Goal: Task Accomplishment & Management: Complete application form

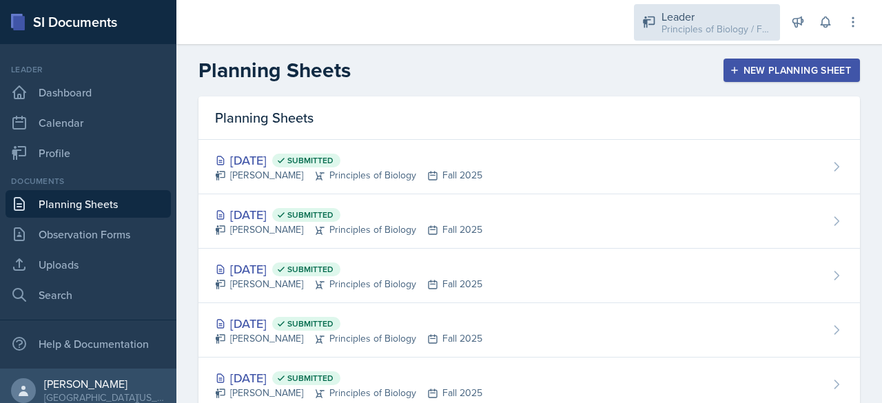
click at [704, 17] on div "Leader" at bounding box center [717, 16] width 110 height 17
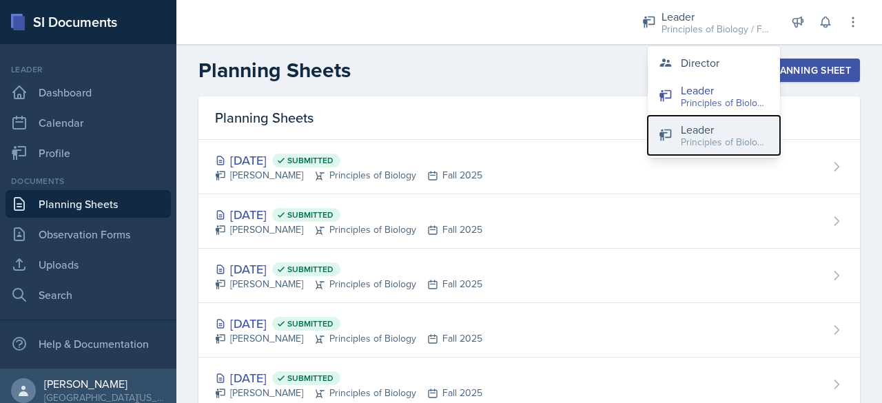
click at [695, 132] on div "Leader" at bounding box center [725, 129] width 88 height 17
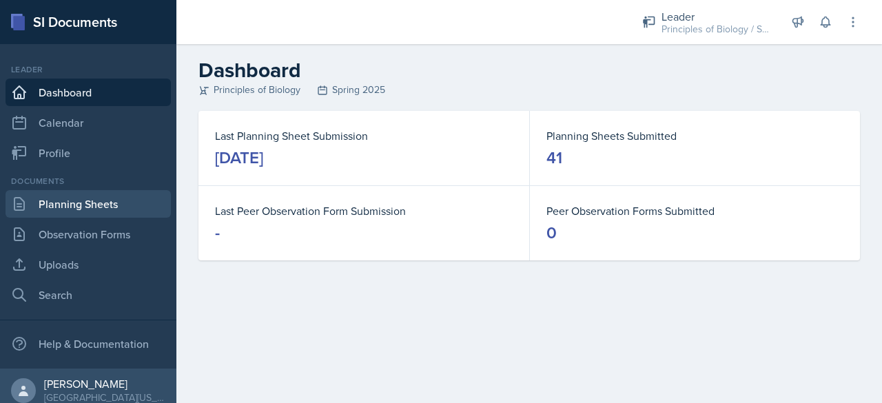
click at [125, 203] on link "Planning Sheets" at bounding box center [88, 204] width 165 height 28
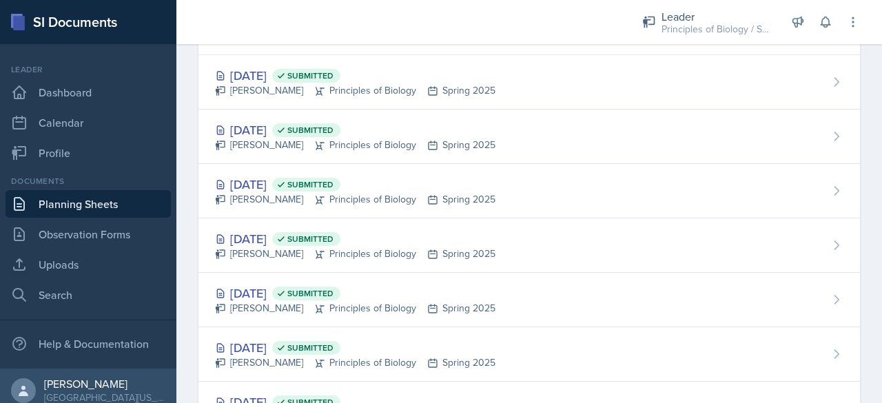
scroll to position [1771, 0]
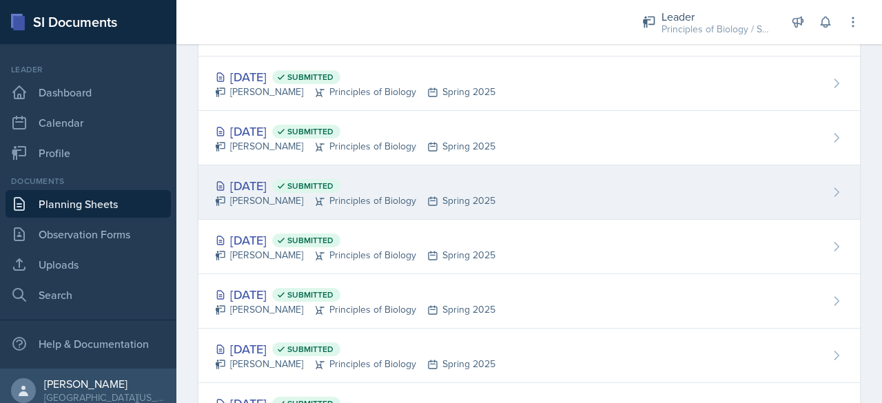
click at [247, 194] on div "[PERSON_NAME] Principles of Biology Spring 2025" at bounding box center [355, 201] width 280 height 14
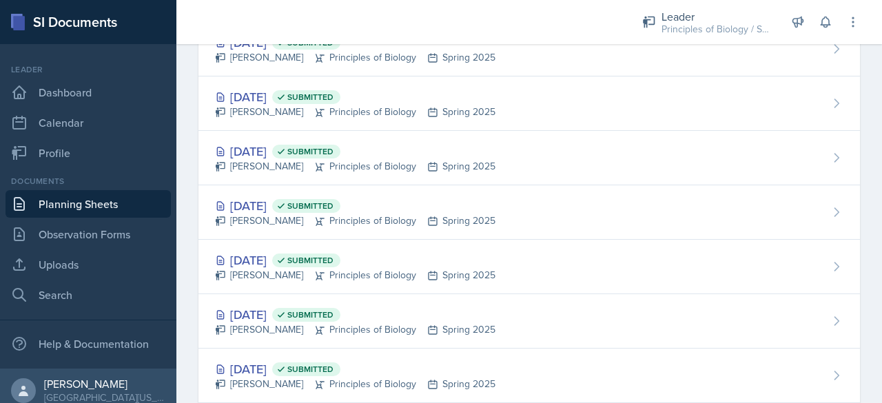
scroll to position [1750, 0]
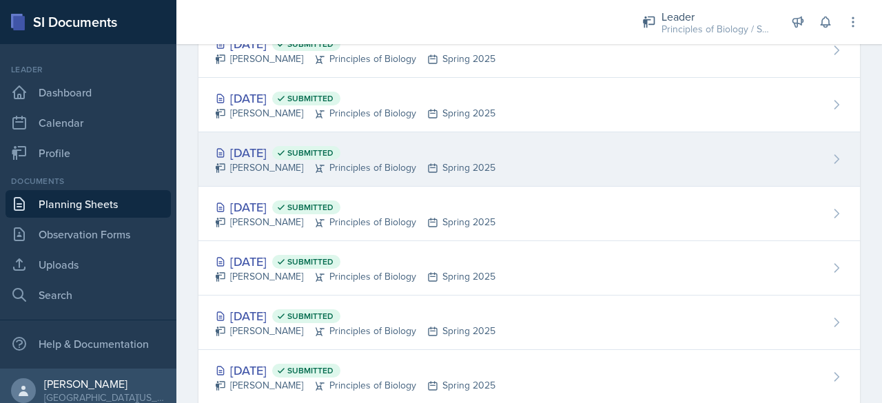
click at [243, 146] on div "[DATE] Submitted" at bounding box center [355, 152] width 280 height 19
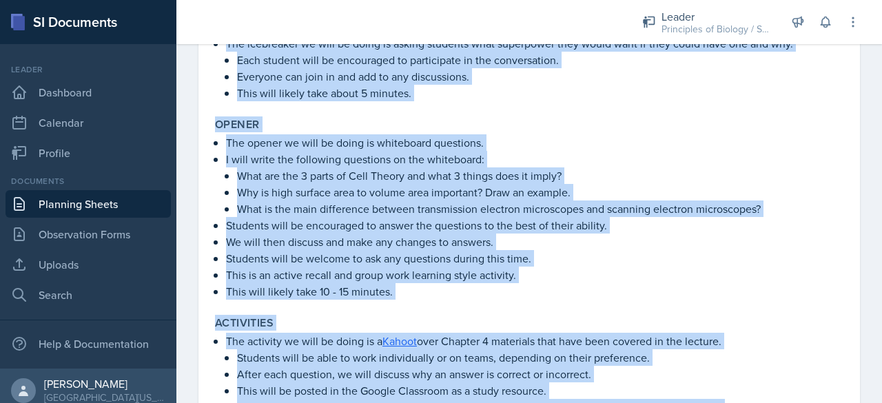
scroll to position [609, 0]
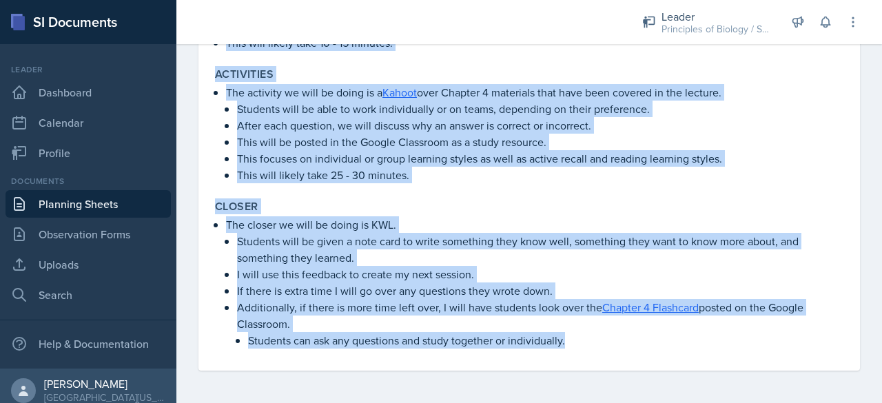
drag, startPoint x: 218, startPoint y: 125, endPoint x: 626, endPoint y: 424, distance: 506.8
click at [626, 402] on html "SI Documents Leader Dashboard Calendar Profile Documents Planning Sheets Observ…" at bounding box center [441, 201] width 882 height 403
copy div "Lore ip dolorsitametc ad eli Sedd Eiusmo tem inc utlaboreetdo. Magnaaliq eni ad…"
click at [111, 195] on link "Planning Sheets" at bounding box center [88, 204] width 165 height 28
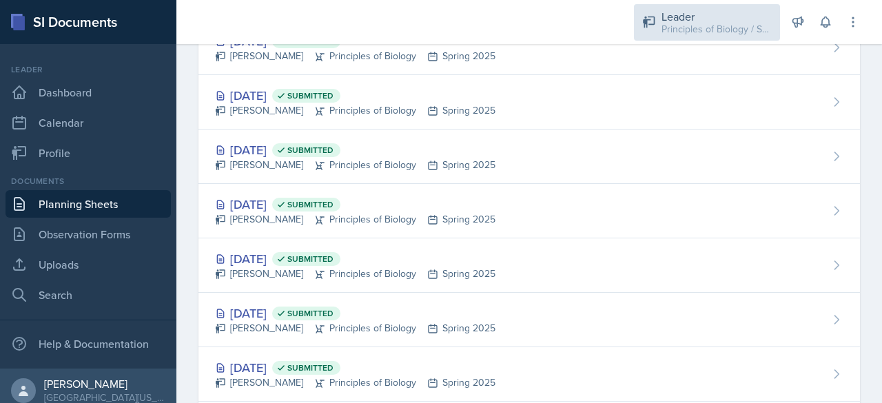
click at [685, 31] on div "Principles of Biology / Spring 2025" at bounding box center [717, 29] width 110 height 14
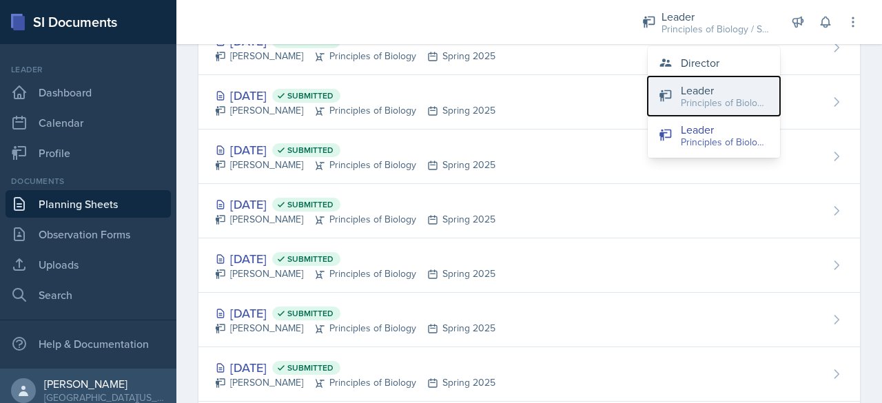
click at [699, 92] on div "Leader" at bounding box center [725, 90] width 88 height 17
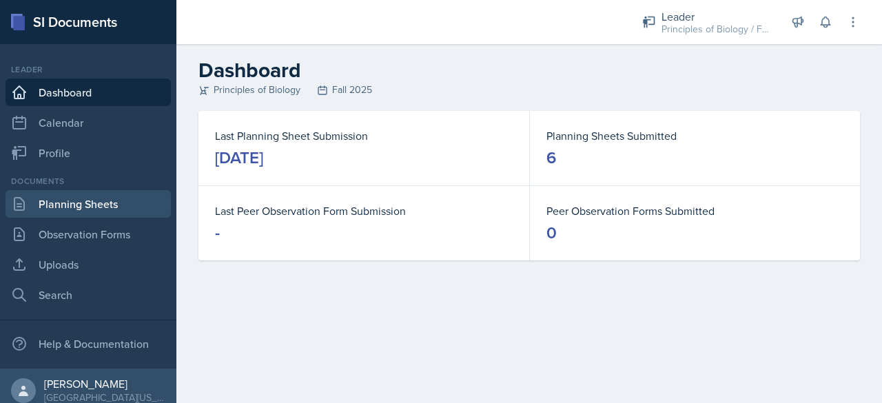
click at [103, 196] on link "Planning Sheets" at bounding box center [88, 204] width 165 height 28
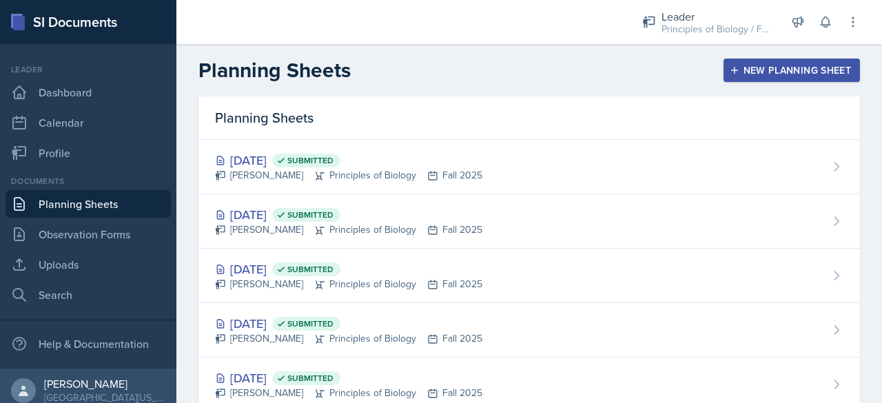
click at [776, 72] on div "New Planning Sheet" at bounding box center [791, 70] width 119 height 11
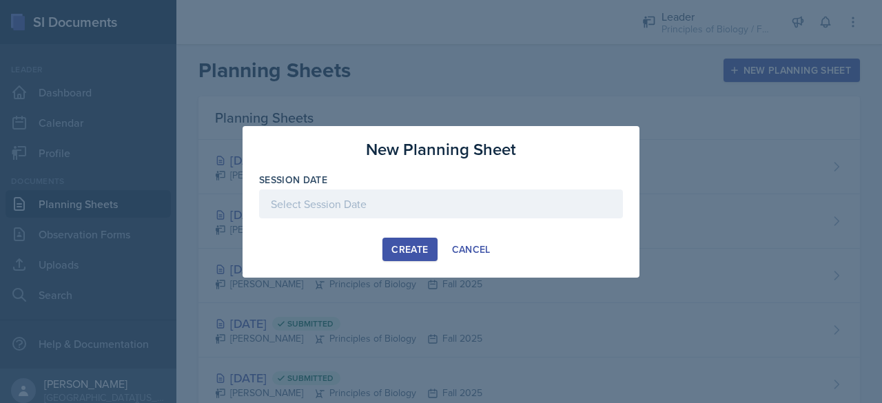
click at [421, 202] on div at bounding box center [441, 203] width 364 height 29
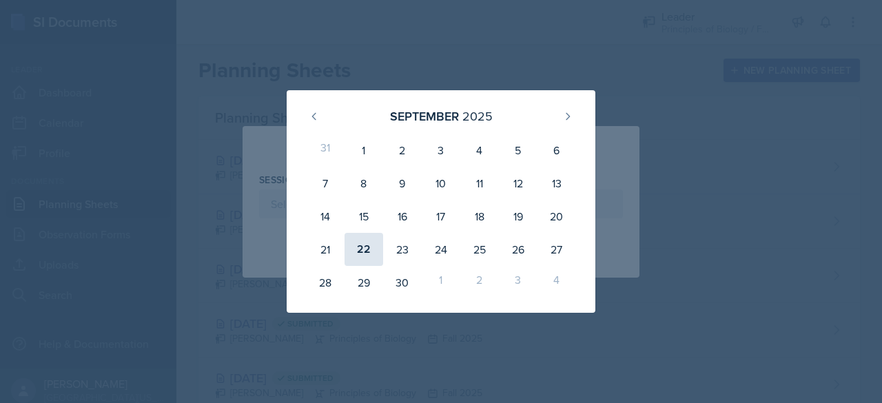
click at [372, 245] on div "22" at bounding box center [364, 249] width 39 height 33
type input "[DATE]"
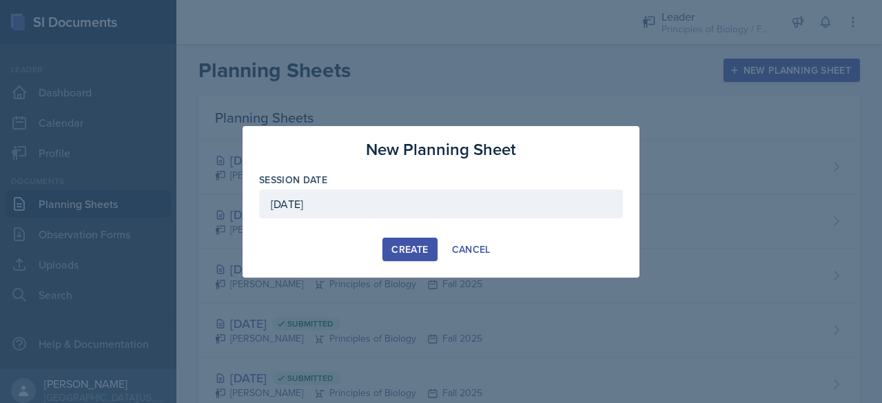
click at [412, 245] on div "Create" at bounding box center [409, 249] width 37 height 11
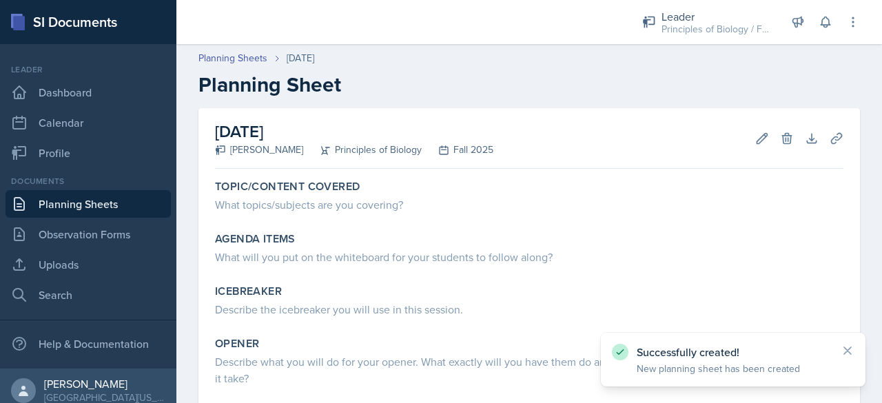
click at [48, 202] on link "Planning Sheets" at bounding box center [88, 204] width 165 height 28
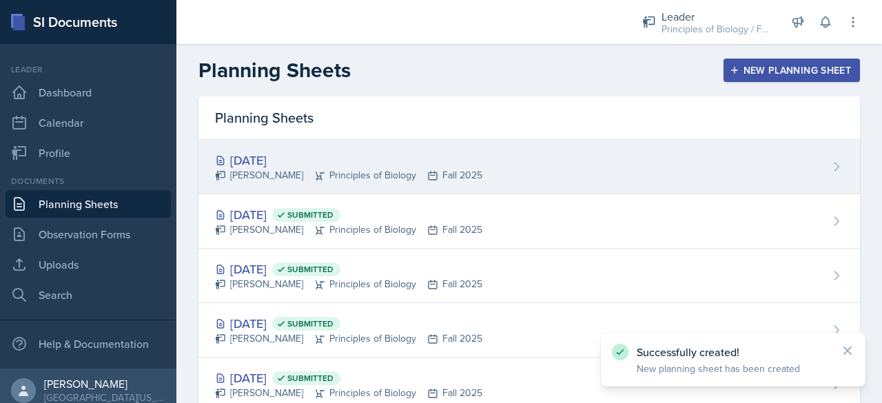
click at [351, 145] on div "[DATE] [PERSON_NAME] Principles of Biology Fall 2025" at bounding box center [529, 167] width 662 height 54
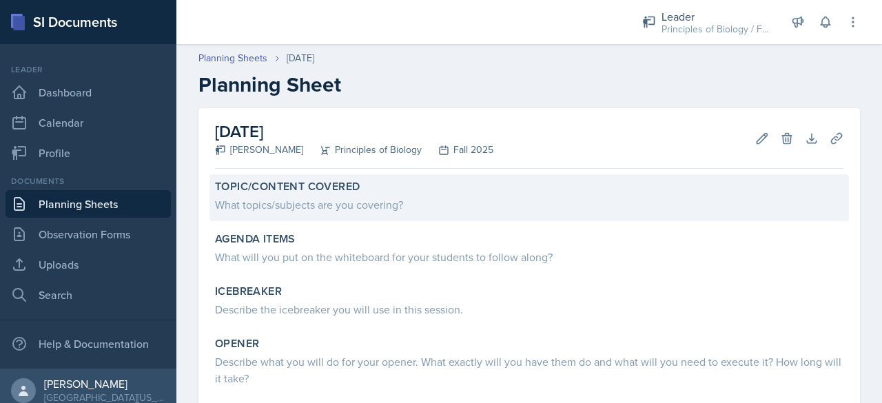
click at [492, 207] on div "What topics/subjects are you covering?" at bounding box center [529, 204] width 628 height 17
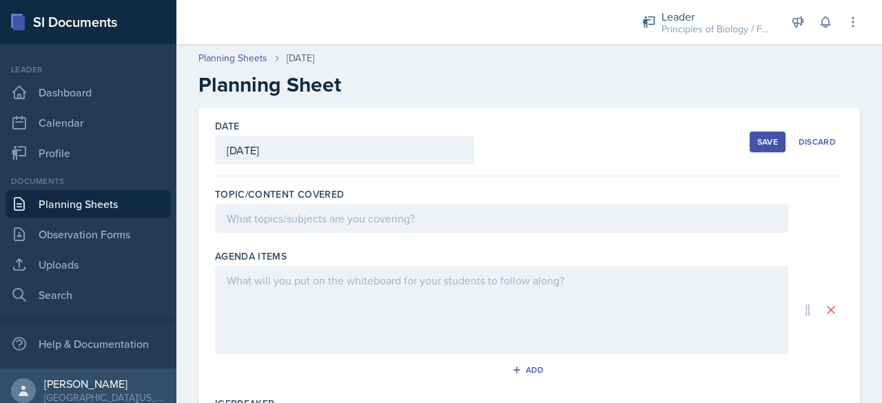
click at [462, 219] on div at bounding box center [501, 218] width 573 height 29
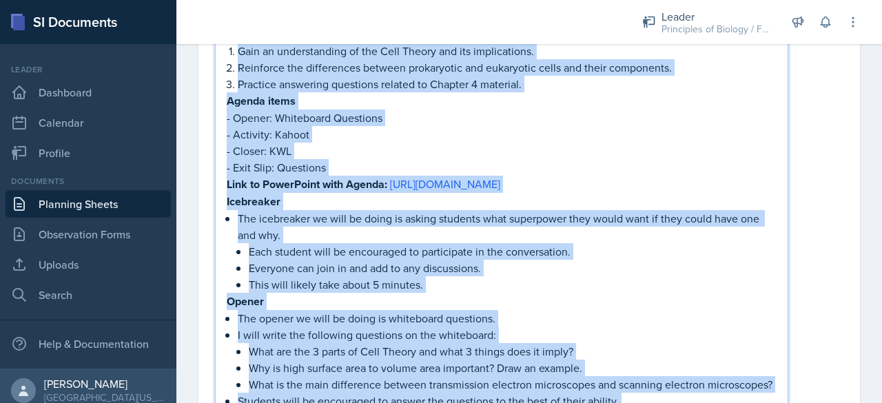
scroll to position [170, 0]
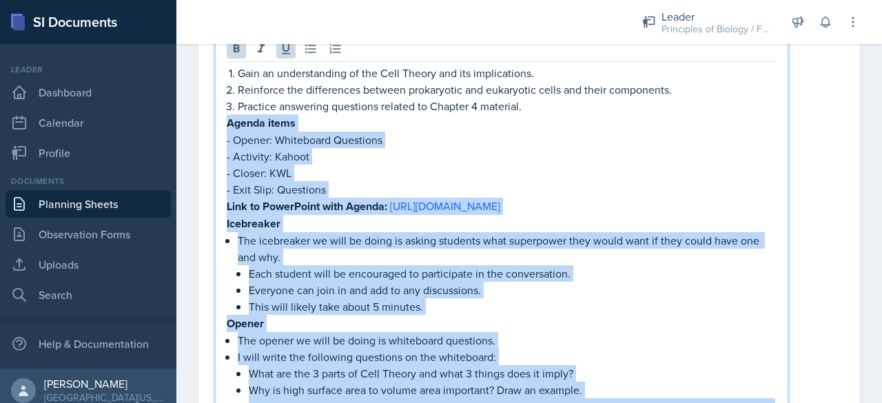
drag, startPoint x: 609, startPoint y: 220, endPoint x: 217, endPoint y: 129, distance: 402.5
click at [217, 129] on div "Gain an understanding of the Cell Theory and its implications. Reinforce the di…" at bounding box center [501, 401] width 573 height 735
copy div "Loremi dolor - Sitame: Consectetu Adipiscin - Elitsedd: Eiusmo - Tempor: INC - …"
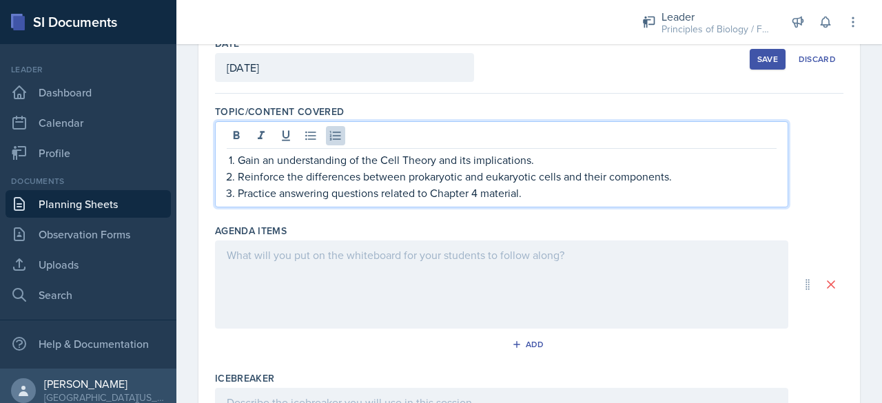
scroll to position [81, 0]
click at [380, 161] on p "Gain an understanding of the Cell Theory and its implications." at bounding box center [507, 161] width 539 height 17
click at [514, 159] on p "Reinforce the ideas of the Cell Theory and its implications." at bounding box center [507, 161] width 539 height 17
click at [410, 177] on p "Reinforce the differences between prokaryotic and eukaryotic cells and their co…" at bounding box center [507, 178] width 539 height 17
click at [283, 194] on p "Practice answering questions related to Chapter 4 material." at bounding box center [507, 194] width 539 height 17
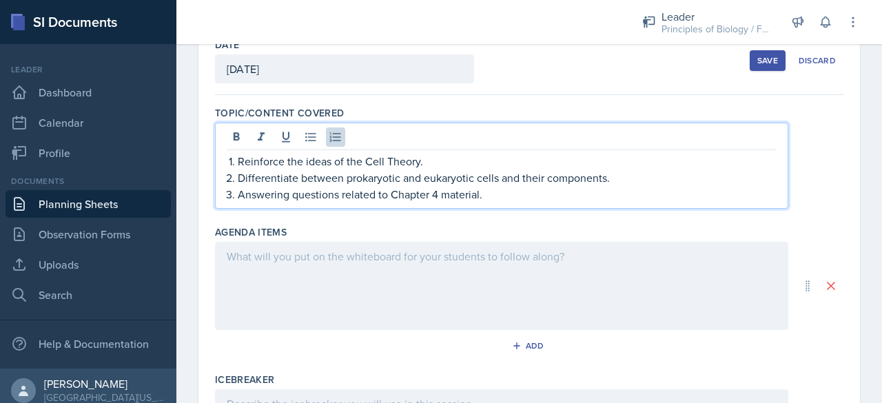
click at [287, 195] on p "Answering questions related to Chapter 4 material." at bounding box center [507, 194] width 539 height 17
click at [289, 254] on div at bounding box center [501, 286] width 573 height 88
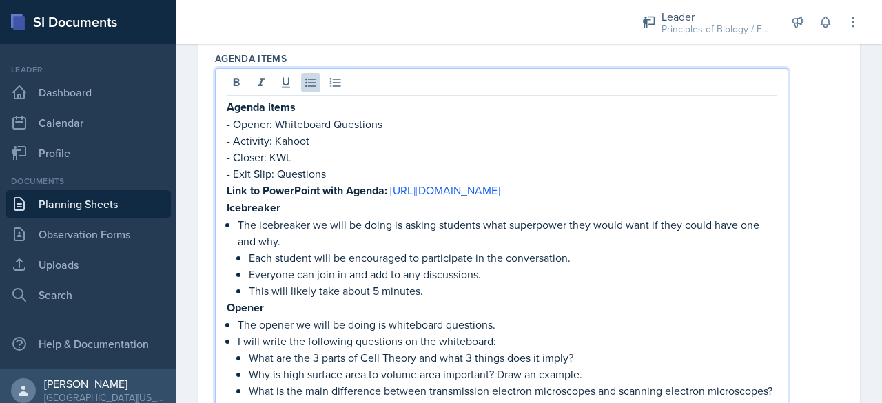
scroll to position [243, 0]
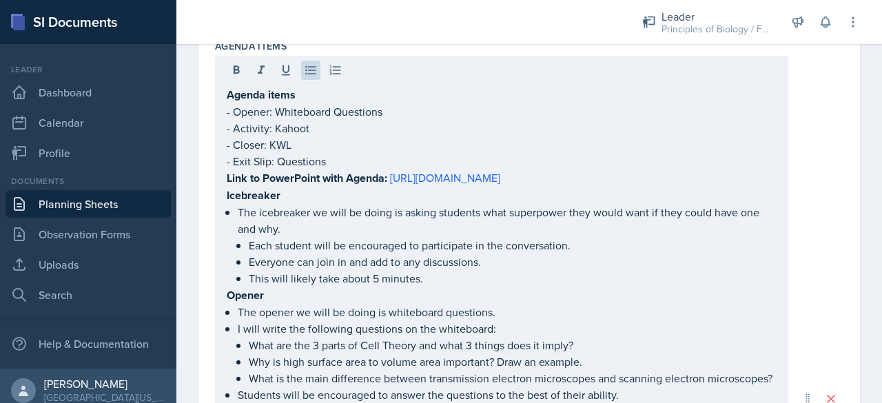
drag, startPoint x: 226, startPoint y: 211, endPoint x: 441, endPoint y: 353, distance: 258.0
click at [441, 353] on div "Agenda items - Opener: Whiteboard Questions - Activity: Kahoot - Closer: KWL - …" at bounding box center [501, 399] width 573 height 686
drag, startPoint x: 225, startPoint y: 209, endPoint x: 383, endPoint y: 314, distance: 189.6
click at [383, 314] on div "Agenda items - Opener: Whiteboard Questions - Activity: Kahoot - Closer: KWL - …" at bounding box center [501, 399] width 573 height 686
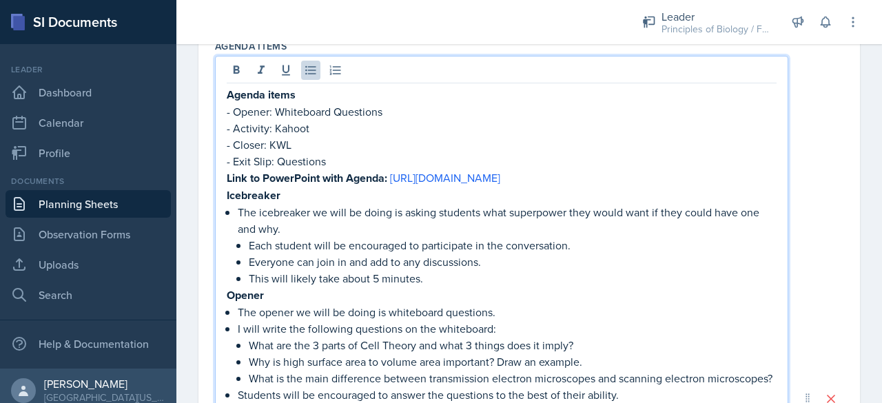
click at [229, 203] on strong "Icebreaker" at bounding box center [254, 195] width 54 height 16
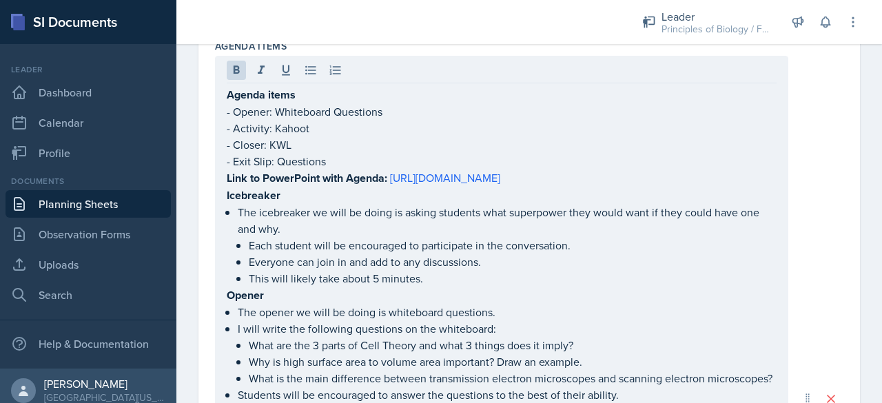
drag, startPoint x: 226, startPoint y: 209, endPoint x: 414, endPoint y: 348, distance: 234.0
click at [414, 348] on div "Agenda items - Opener: Whiteboard Questions - Activity: Kahoot - Closer: KWL - …" at bounding box center [501, 399] width 573 height 686
click at [225, 207] on div "Agenda items - Opener: Whiteboard Questions - Activity: Kahoot - Closer: KWL - …" at bounding box center [501, 399] width 573 height 686
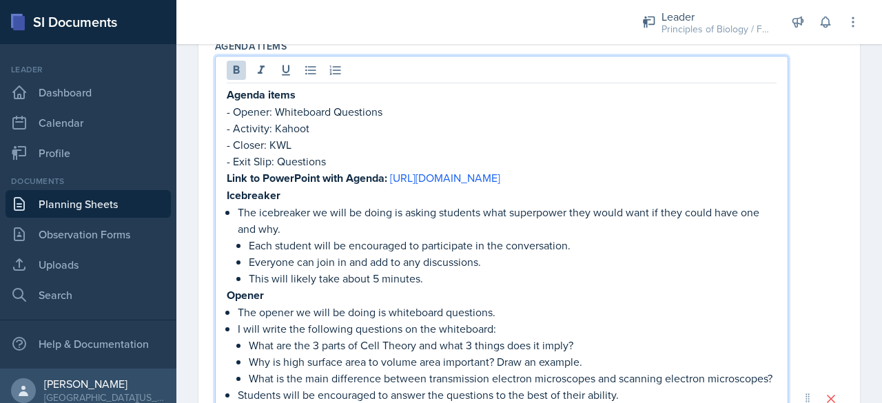
click at [225, 208] on div "Agenda items - Opener: Whiteboard Questions - Activity: Kahoot - Closer: KWL - …" at bounding box center [501, 399] width 573 height 686
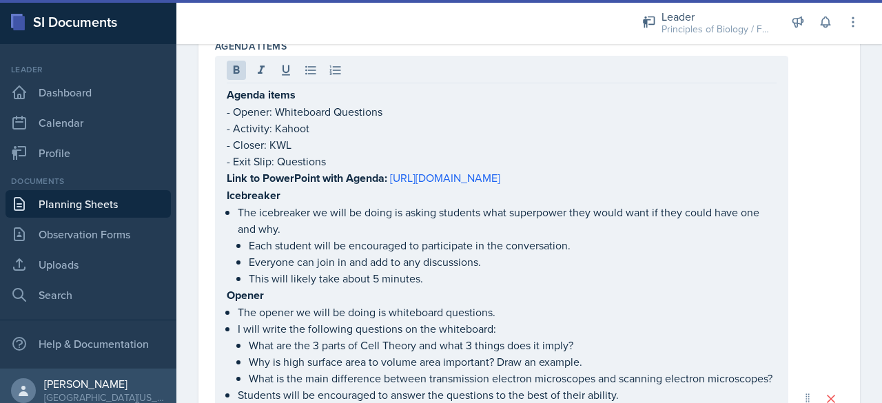
drag, startPoint x: 225, startPoint y: 208, endPoint x: 288, endPoint y: 229, distance: 66.9
click at [288, 229] on div "Agenda items - Opener: Whiteboard Questions - Activity: Kahoot - Closer: KWL - …" at bounding box center [501, 399] width 573 height 686
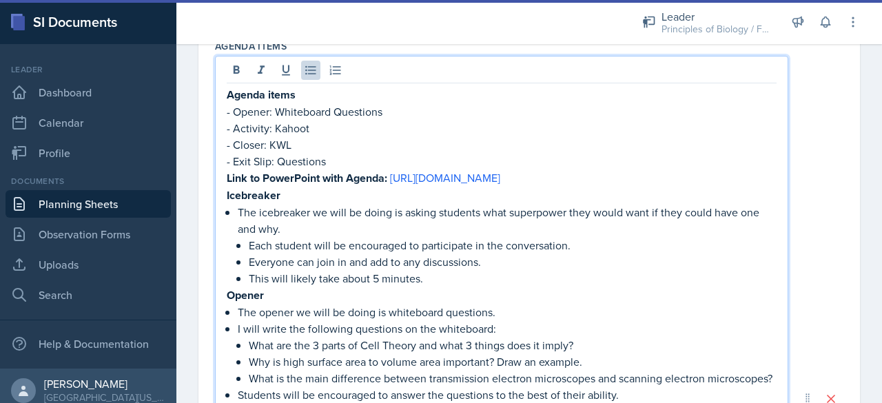
click at [288, 229] on p "The icebreaker we will be doing is asking students what superpower they would w…" at bounding box center [507, 220] width 539 height 33
drag, startPoint x: 285, startPoint y: 228, endPoint x: 232, endPoint y: 194, distance: 63.8
click at [232, 194] on div "Agenda items - Opener: Whiteboard Questions - Activity: Kahoot - Closer: KWL - …" at bounding box center [502, 410] width 550 height 649
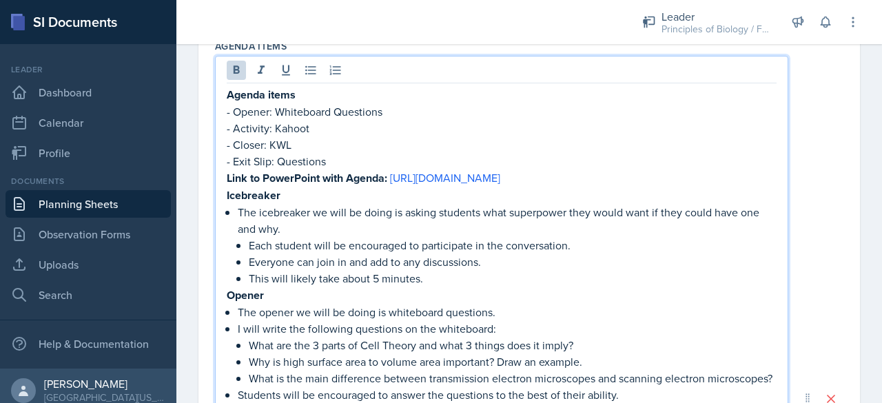
click at [283, 233] on p "The icebreaker we will be doing is asking students what superpower they would w…" at bounding box center [507, 220] width 539 height 33
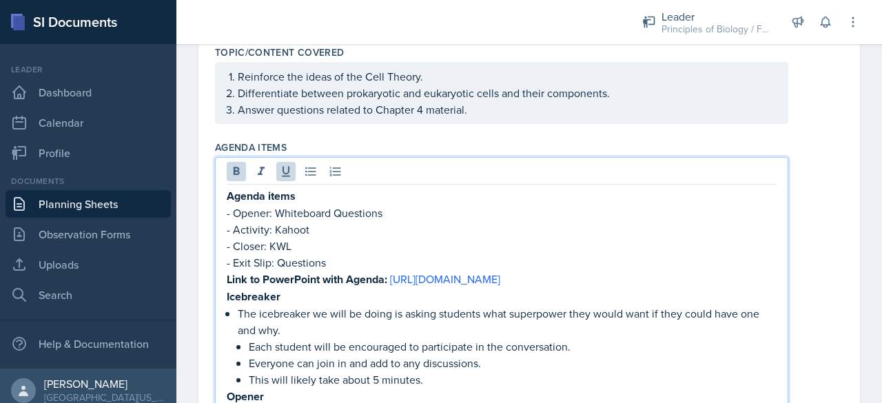
scroll to position [234, 0]
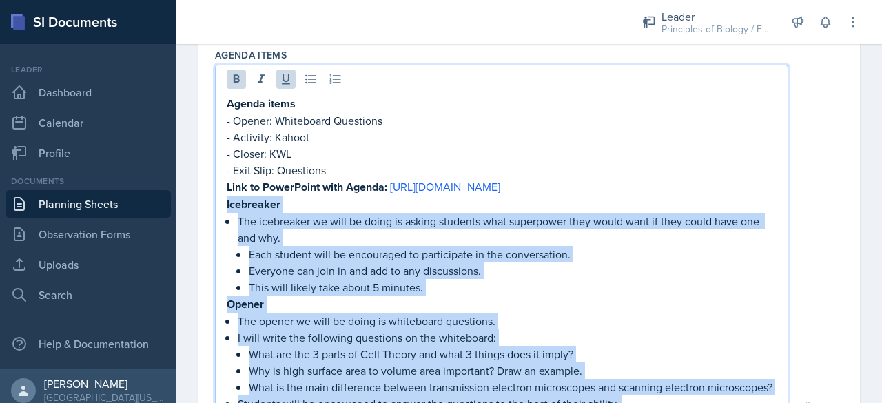
drag, startPoint x: 598, startPoint y: 272, endPoint x: 224, endPoint y: 216, distance: 378.3
click at [224, 216] on div "Agenda items - Opener: Whiteboard Questions - Activity: Kahoot - Closer: KWL - …" at bounding box center [501, 408] width 573 height 686
copy div "Loremipsum Dol sitametcon ad elit se doeiu te incidi utlabore etdo magnaaliqu e…"
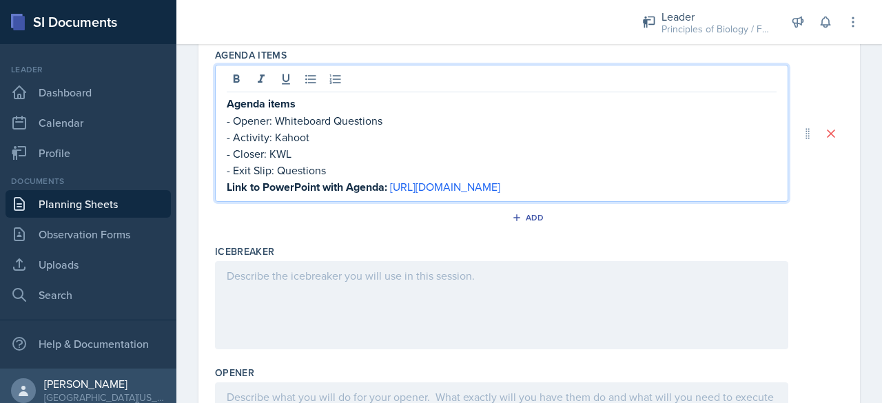
click at [252, 300] on div at bounding box center [501, 305] width 573 height 88
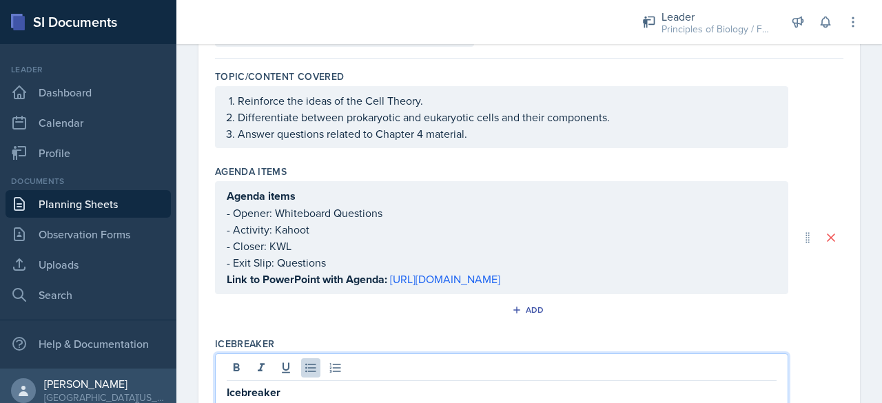
scroll to position [142, 0]
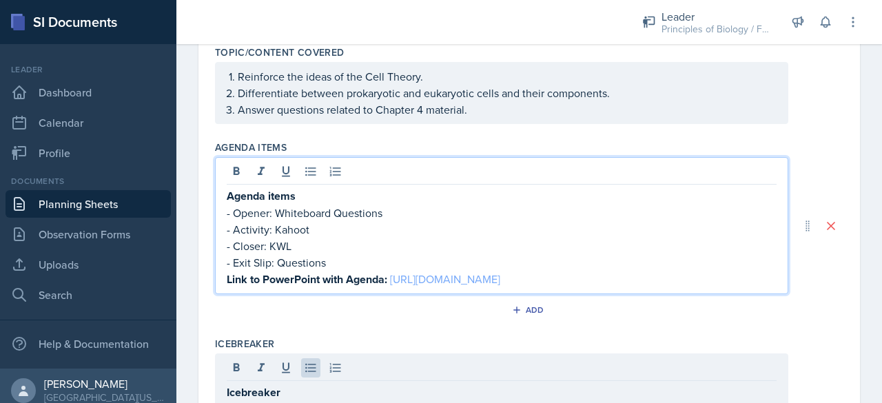
drag, startPoint x: 354, startPoint y: 297, endPoint x: 391, endPoint y: 279, distance: 41.3
click at [391, 279] on p "Link to PowerPoint with Agenda: [URL][DOMAIN_NAME]" at bounding box center [502, 279] width 550 height 17
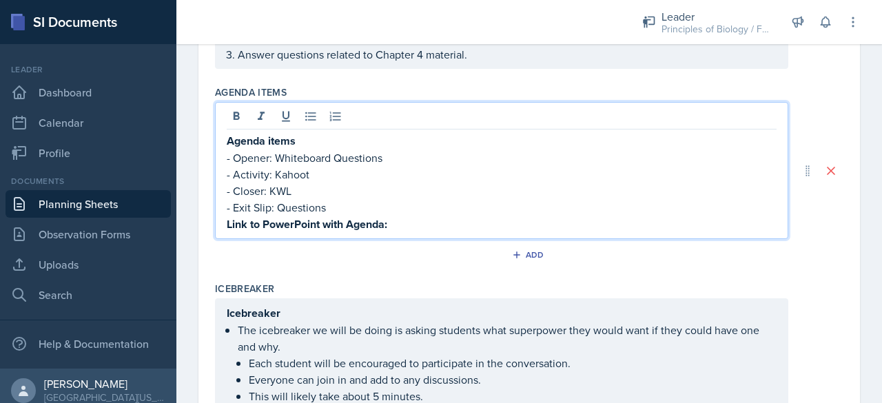
scroll to position [209, 0]
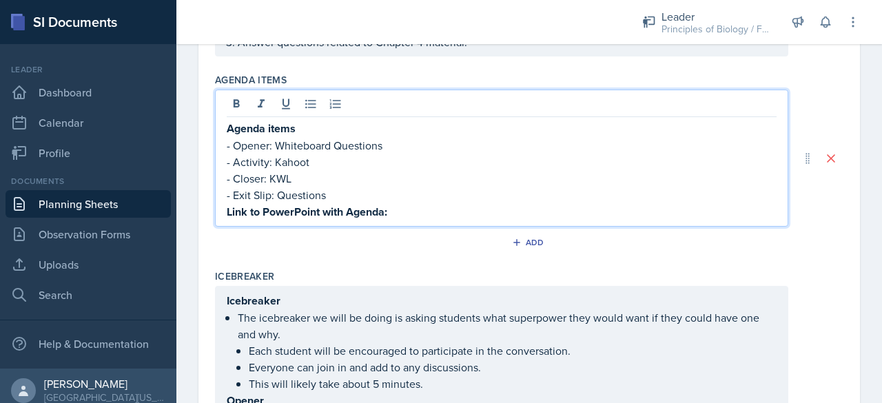
click at [295, 127] on strong "Agenda items" at bounding box center [261, 129] width 69 height 16
click at [234, 142] on p "- Opener: Whiteboard Questions" at bounding box center [502, 144] width 550 height 17
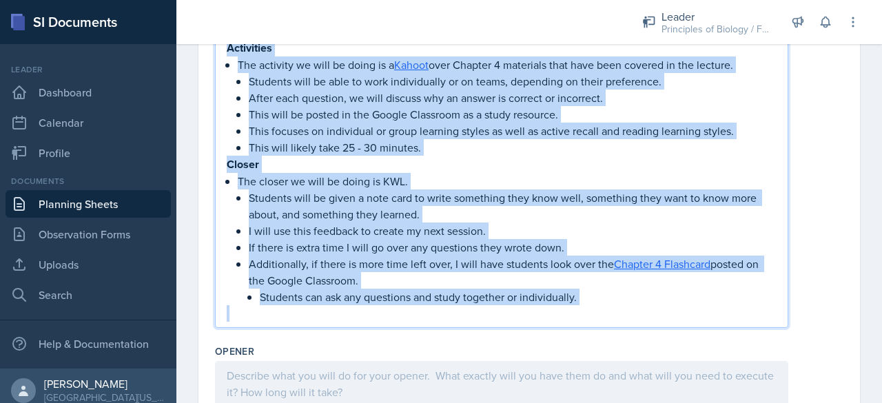
drag, startPoint x: 227, startPoint y: 156, endPoint x: 578, endPoint y: 331, distance: 392.0
click at [578, 322] on div "Icebreaker The icebreaker we will be doing is asking students what superpower t…" at bounding box center [502, 39] width 550 height 565
copy div "Loremi Dol sitame co adip el seddo ei temporinci utlaboree. D magn aliqu eni ad…"
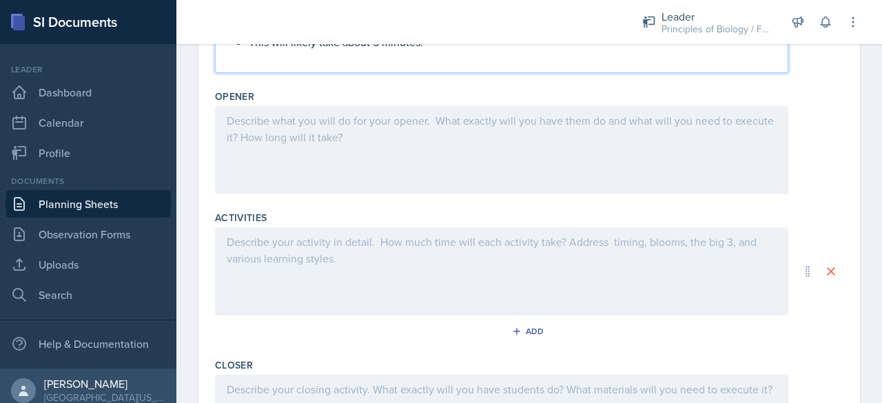
scroll to position [517, 0]
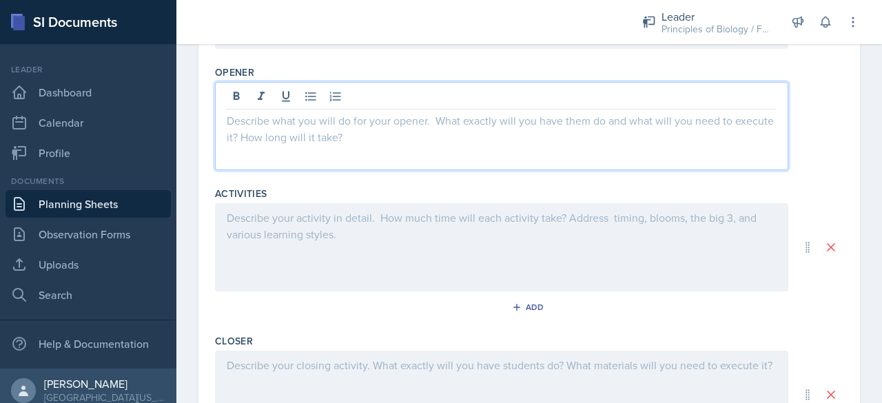
click at [385, 121] on p at bounding box center [502, 120] width 550 height 17
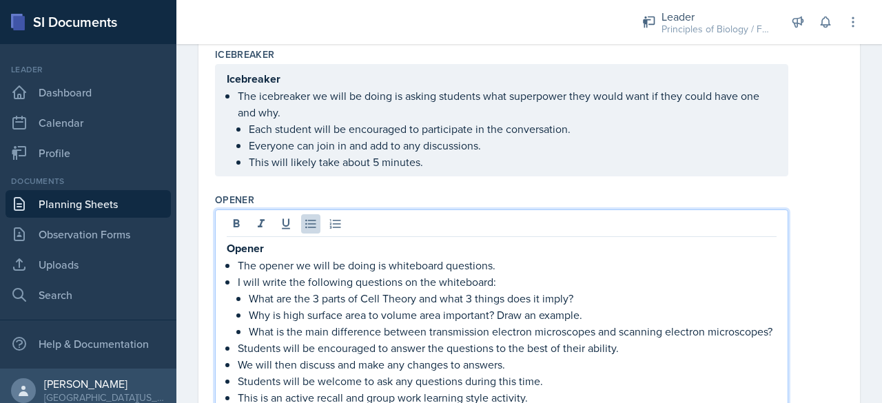
scroll to position [271, 0]
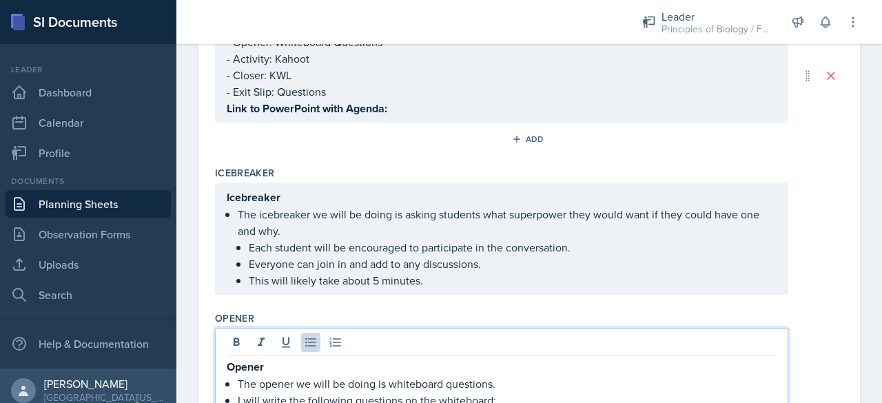
click at [300, 202] on p "Icebreaker" at bounding box center [502, 197] width 550 height 17
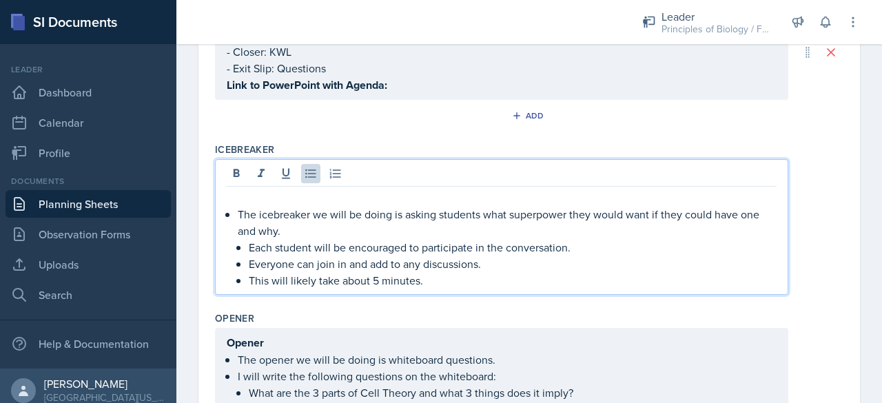
click at [235, 212] on div "The icebreaker we will be doing is asking students what superpower they would w…" at bounding box center [502, 238] width 550 height 99
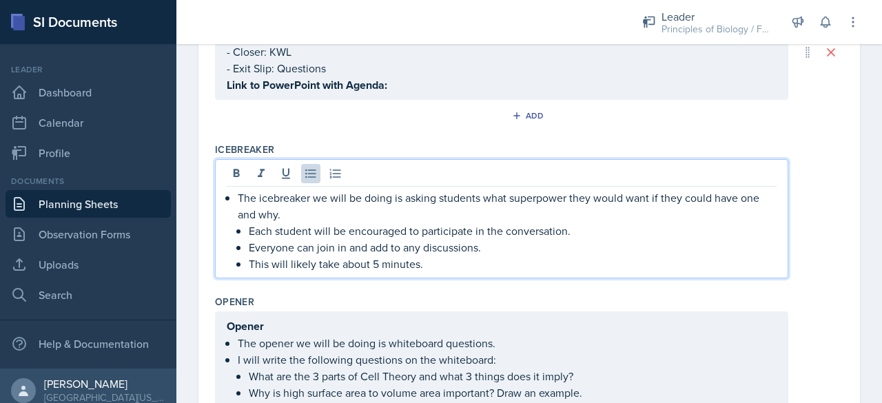
click at [332, 206] on p "The icebreaker we will be doing is asking students what superpower they would w…" at bounding box center [507, 205] width 539 height 33
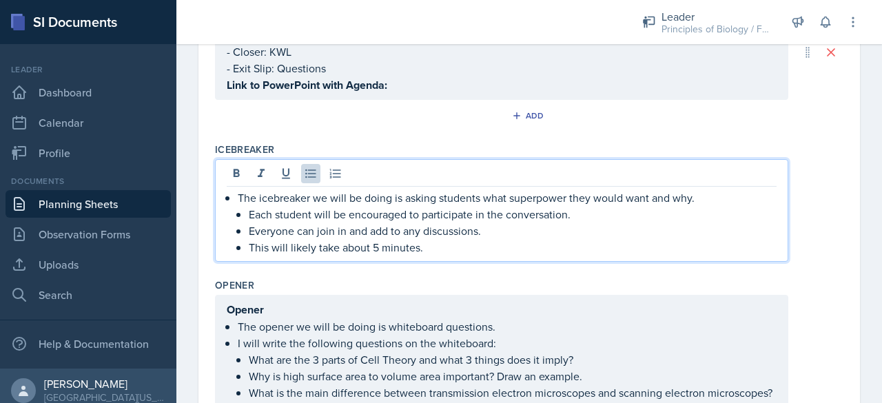
click at [569, 214] on p "Each student will be encouraged to participate in the conversation." at bounding box center [513, 214] width 528 height 17
click at [566, 218] on p "Each student will be encouraged to participate in the conversation." at bounding box center [513, 214] width 528 height 17
click at [347, 229] on p "Everyone can join in and add to any discussions." at bounding box center [513, 231] width 528 height 17
click at [413, 229] on p "Everyone can join and add to any discussions." at bounding box center [513, 231] width 528 height 17
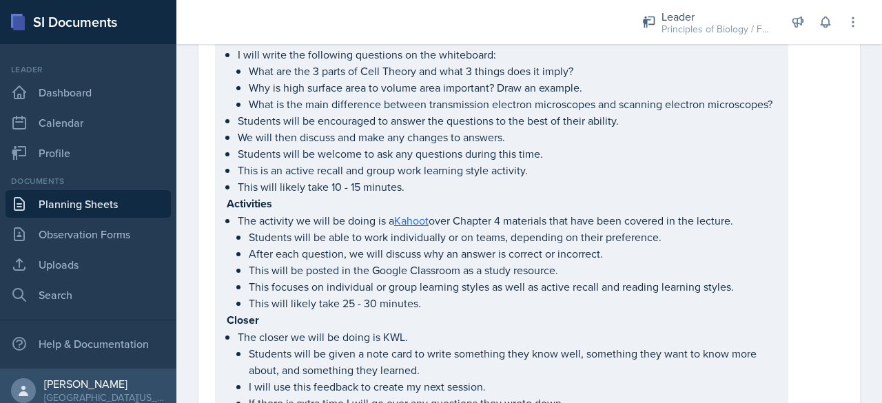
scroll to position [597, 0]
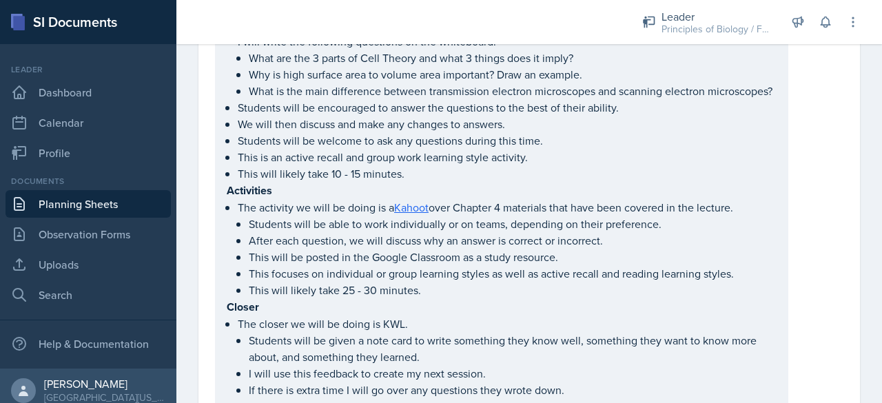
drag, startPoint x: 225, startPoint y: 203, endPoint x: 424, endPoint y: 278, distance: 213.7
click at [424, 278] on div "Opener The opener we will be doing is whiteboard questions. I will write the fo…" at bounding box center [501, 223] width 573 height 461
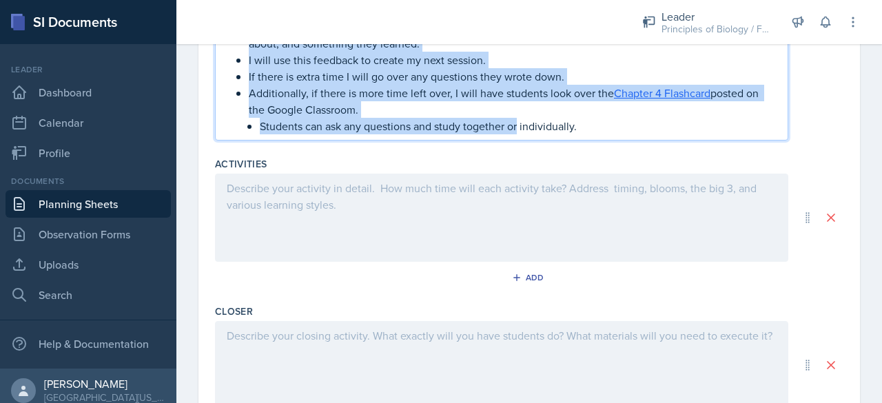
scroll to position [1019, 0]
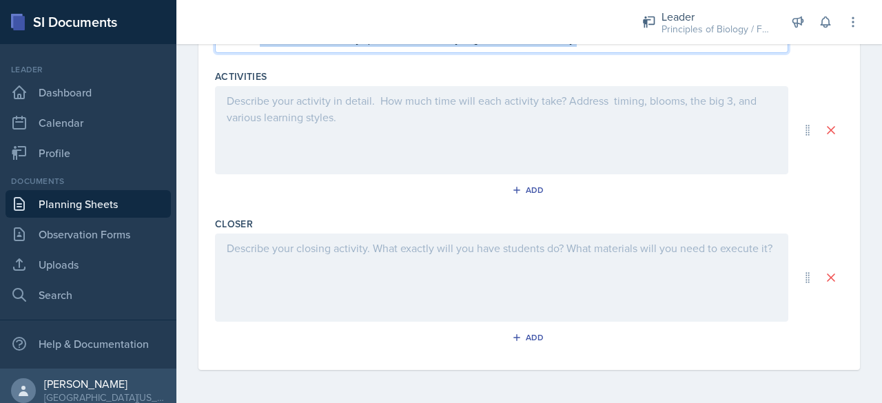
drag, startPoint x: 230, startPoint y: 203, endPoint x: 646, endPoint y: 240, distance: 417.9
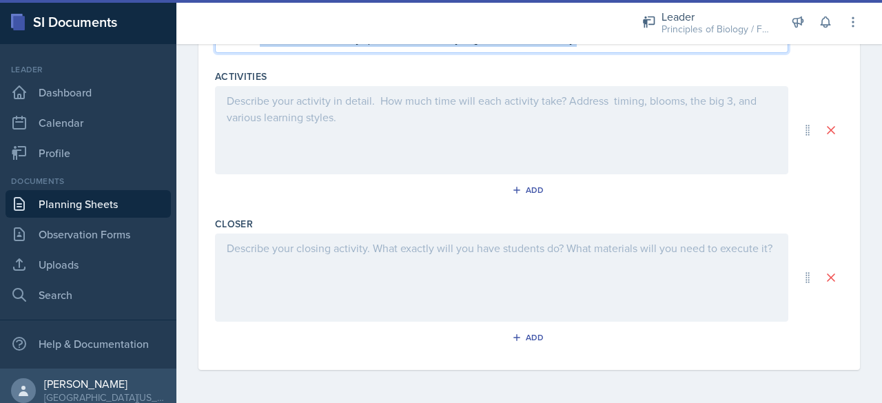
copy div "Activities The activity we will be doing is a Kahoot over Chapter 4 materials t…"
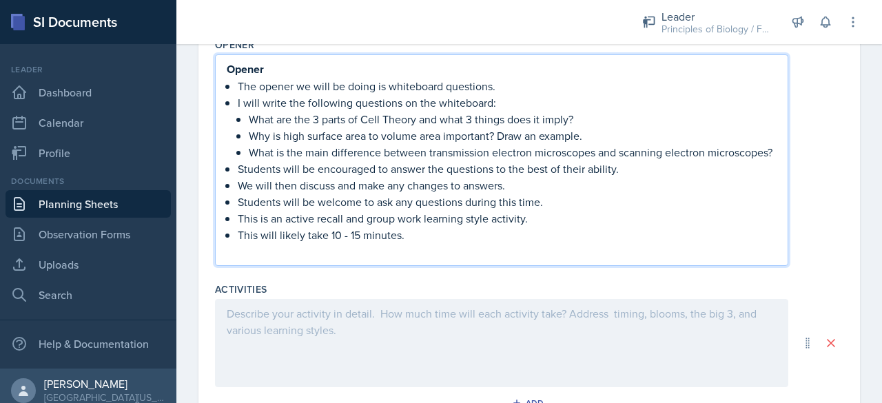
click at [300, 322] on p at bounding box center [502, 313] width 550 height 17
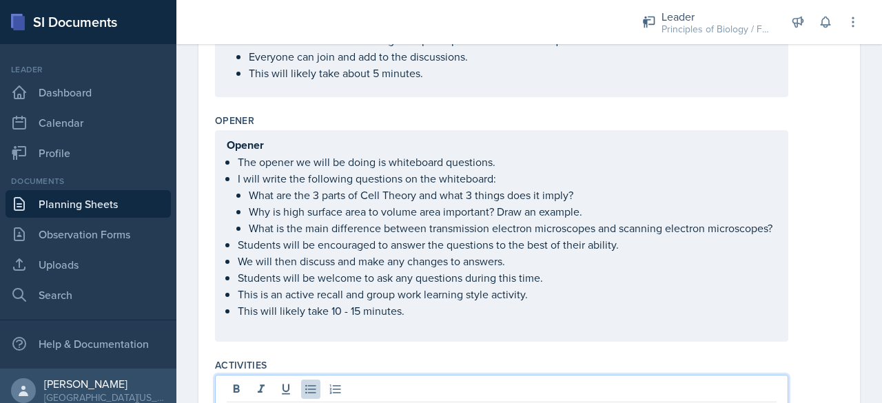
scroll to position [413, 0]
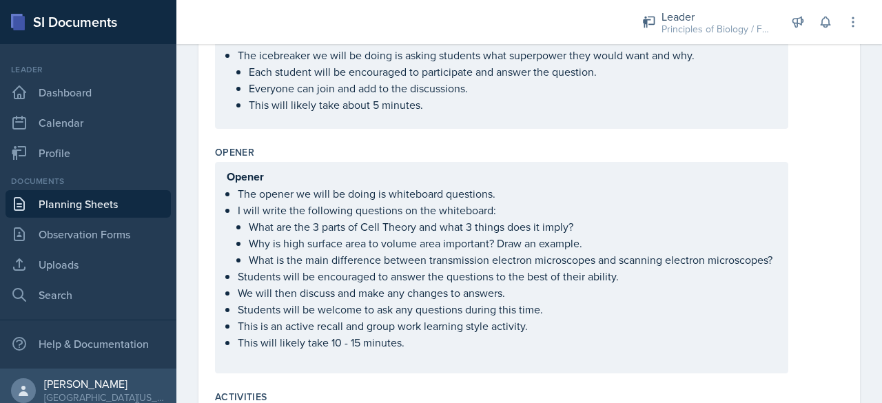
click at [270, 172] on p "Opener" at bounding box center [502, 176] width 550 height 17
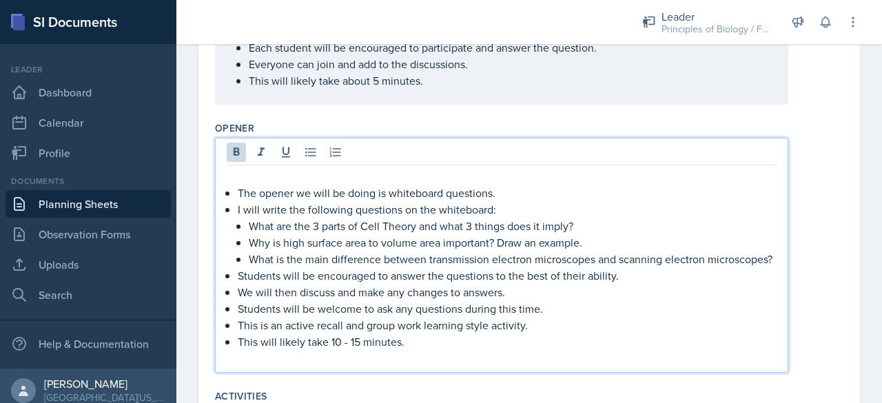
click at [238, 189] on p "The opener we will be doing is whiteboard questions." at bounding box center [507, 193] width 539 height 17
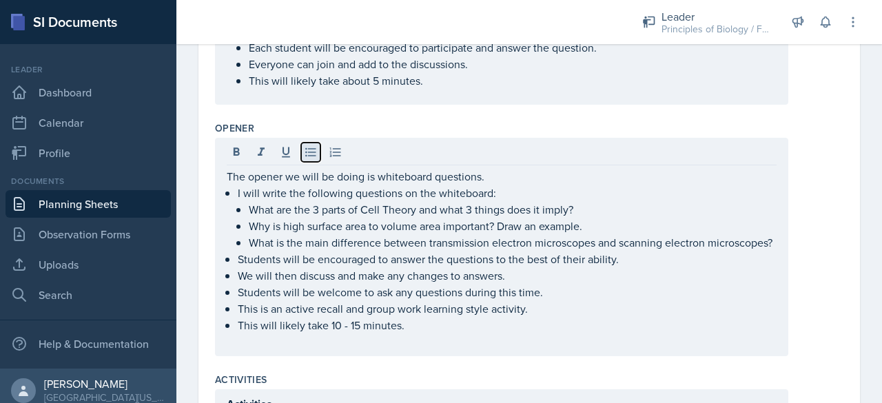
click at [309, 150] on icon at bounding box center [311, 152] width 14 height 14
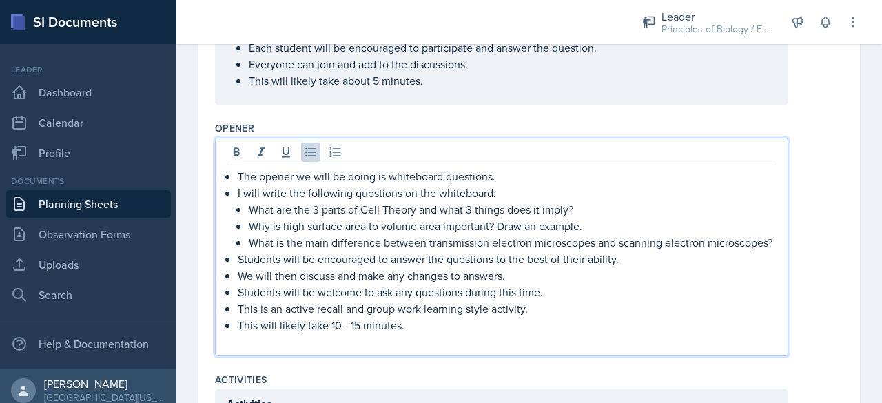
click at [236, 191] on div "The opener we will be doing is whiteboard questions. I will write the following…" at bounding box center [502, 259] width 550 height 182
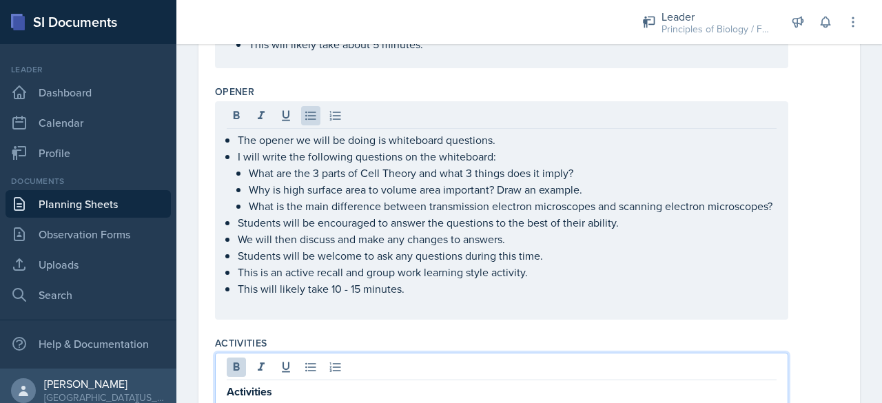
scroll to position [434, 0]
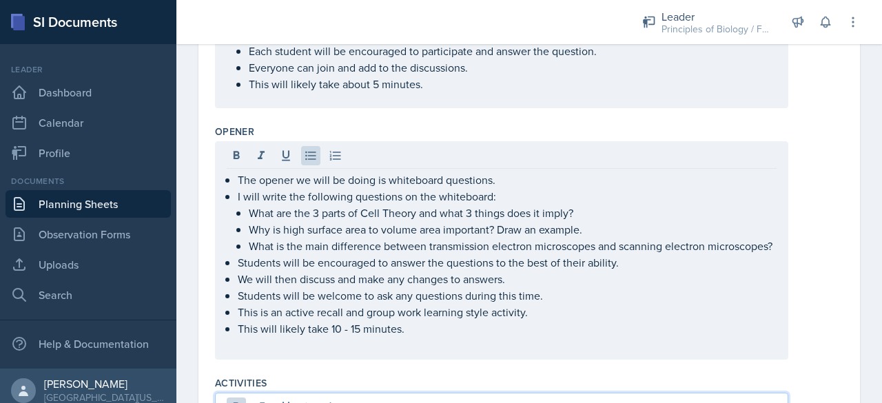
click at [232, 192] on div "The opener we will be doing is whiteboard questions. I will write the following…" at bounding box center [502, 263] width 550 height 182
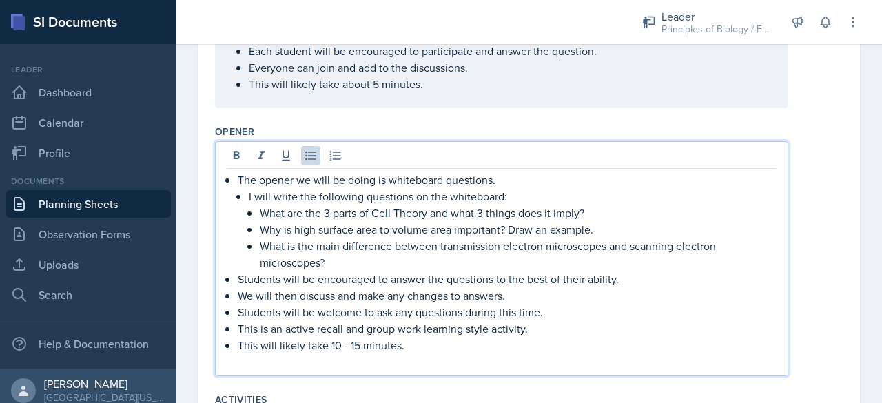
click at [388, 175] on p "The opener we will be doing is whiteboard questions." at bounding box center [507, 180] width 539 height 17
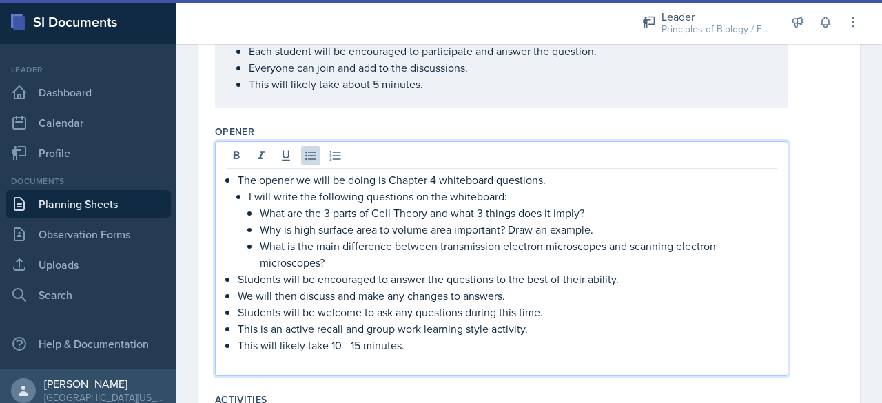
click at [615, 280] on p "Students will be encouraged to answer the questions to the best of their abilit…" at bounding box center [507, 279] width 539 height 17
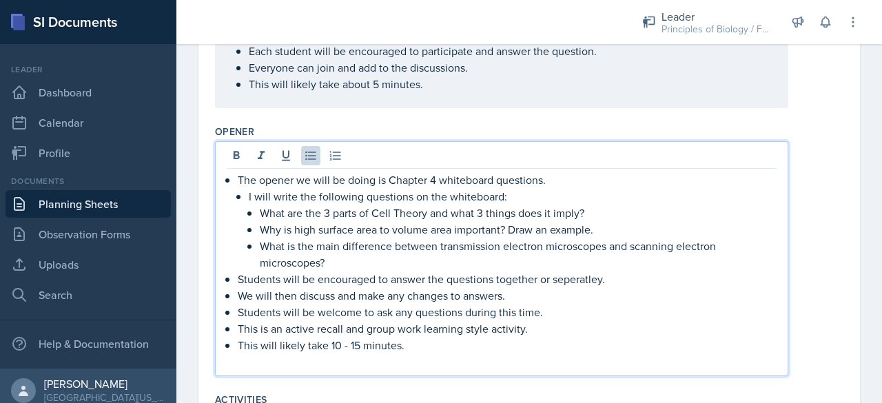
scroll to position [440, 0]
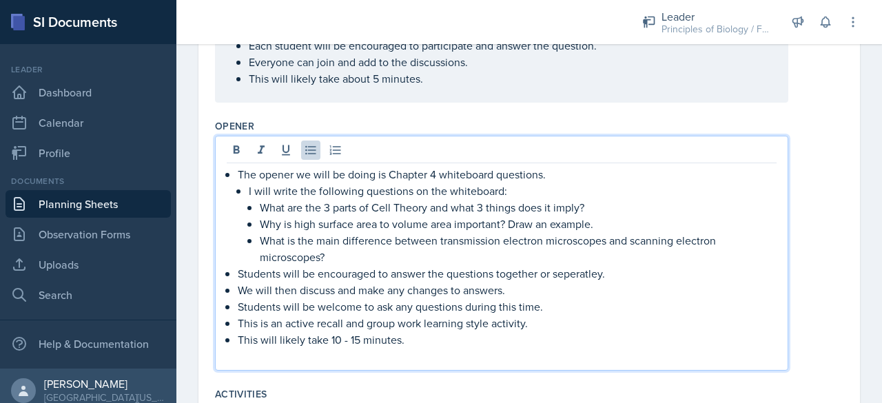
click at [580, 275] on p "Students will be encouraged to answer the questions together or seperatley." at bounding box center [507, 273] width 539 height 17
click at [504, 289] on p "We will then discuss and make any changes to answers." at bounding box center [507, 290] width 539 height 17
click at [404, 286] on p "We will then discuss and make any changes ." at bounding box center [507, 290] width 539 height 17
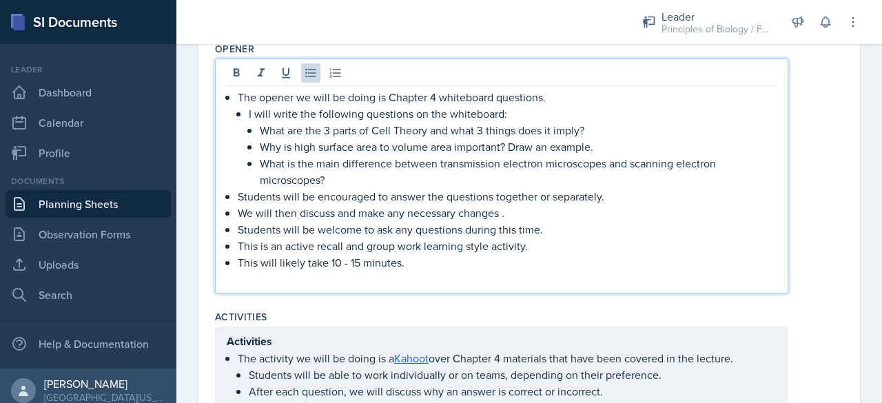
scroll to position [546, 0]
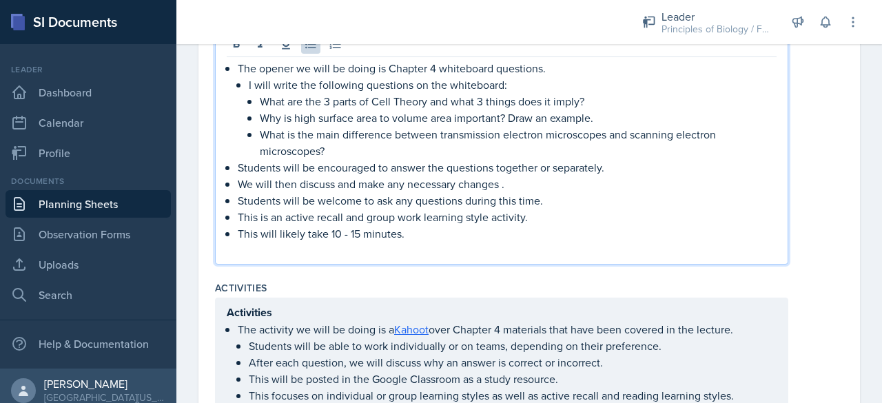
click at [324, 246] on p at bounding box center [502, 250] width 550 height 17
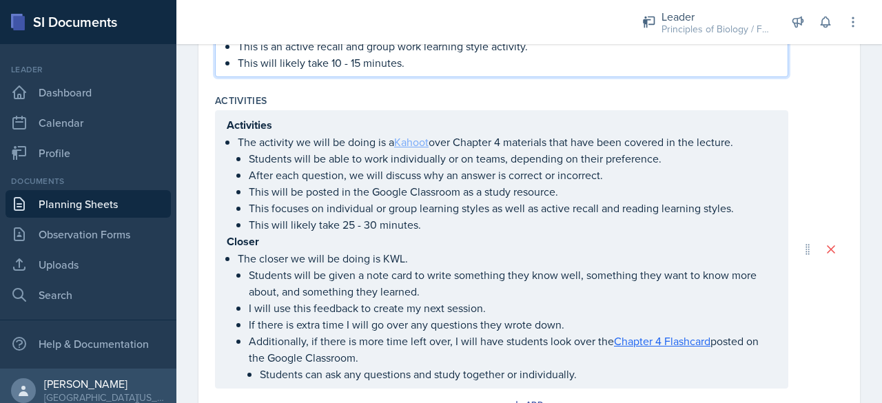
scroll to position [741, 0]
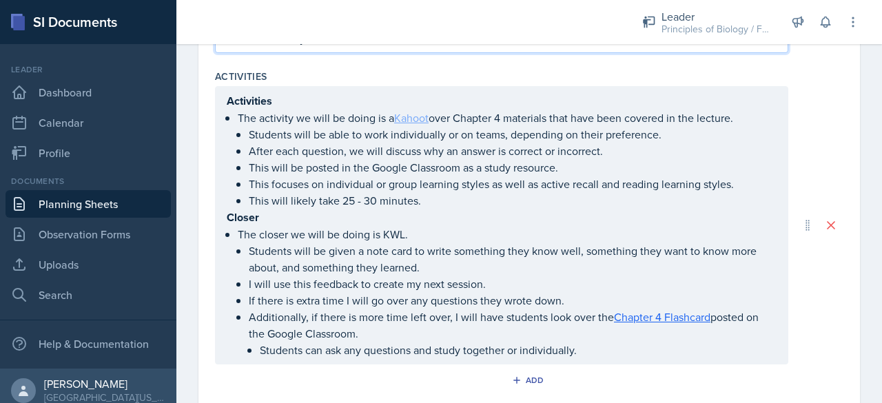
click at [418, 125] on link "Kahoot" at bounding box center [411, 117] width 34 height 15
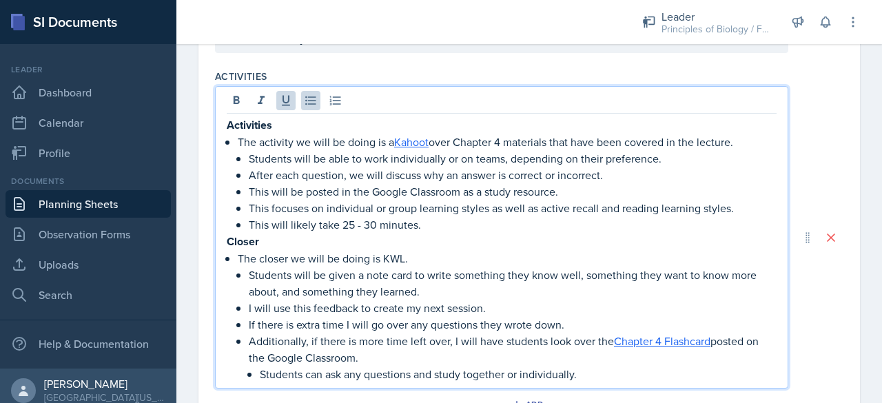
scroll to position [783, 0]
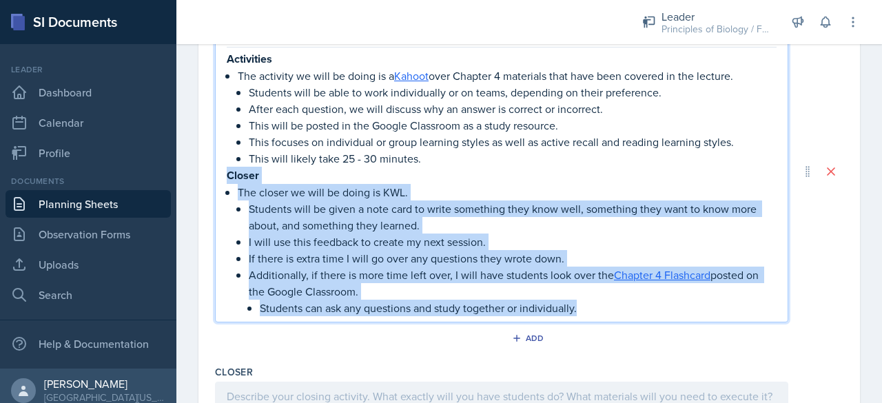
drag, startPoint x: 227, startPoint y: 169, endPoint x: 609, endPoint y: 312, distance: 408.4
click at [609, 312] on div "Activities The activity we will be doing is a Kahoot over Chapter 4 materials t…" at bounding box center [501, 171] width 573 height 303
copy div "Closer The closer we will be doing is KWL. Students will be given a note card t…"
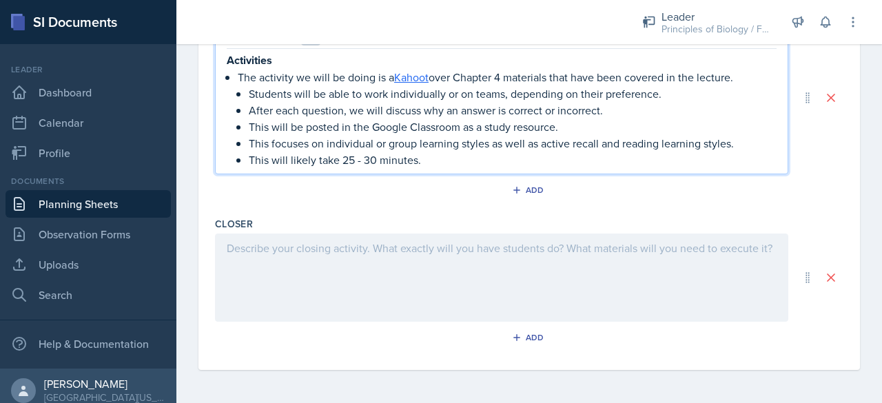
scroll to position [777, 0]
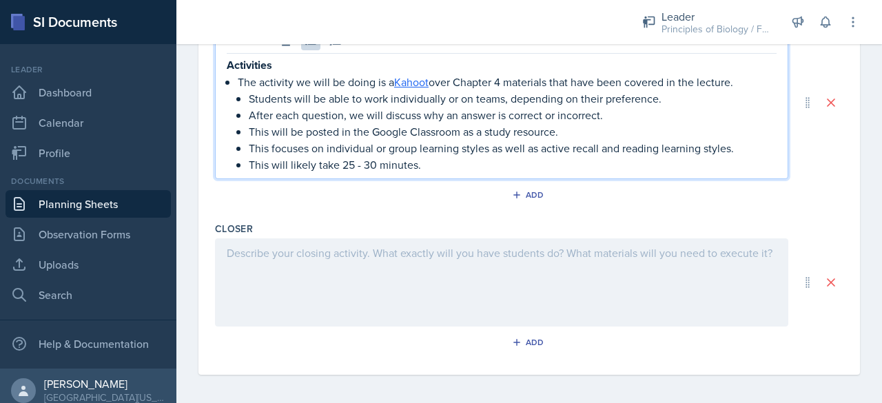
click at [357, 263] on div at bounding box center [501, 282] width 573 height 88
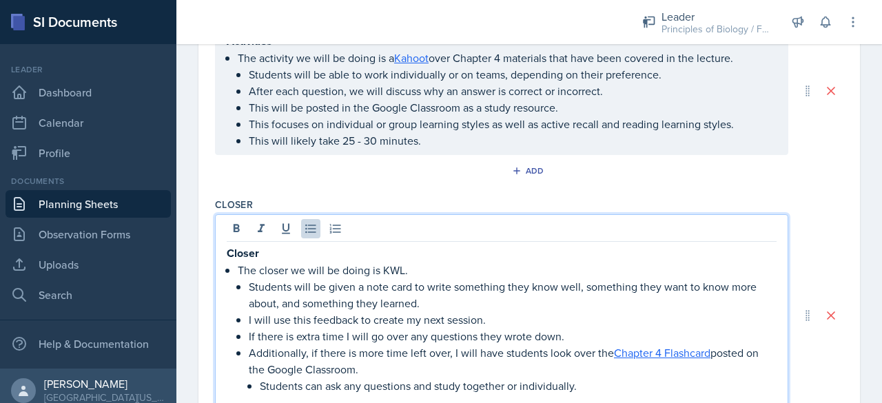
scroll to position [611, 0]
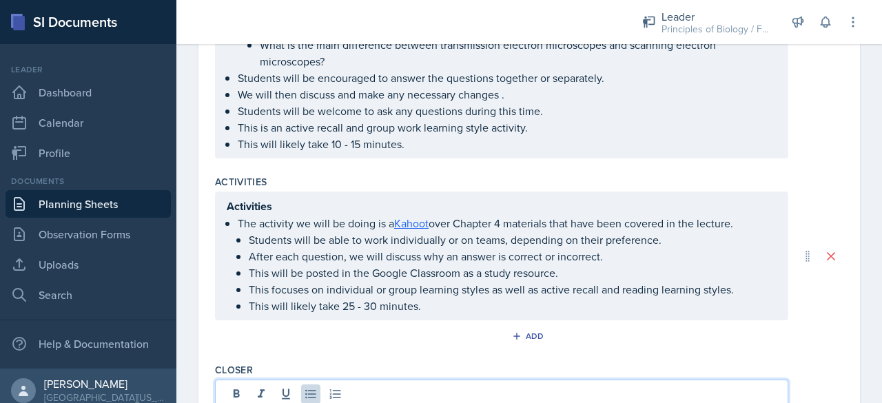
click at [296, 202] on p "Activities" at bounding box center [502, 206] width 550 height 17
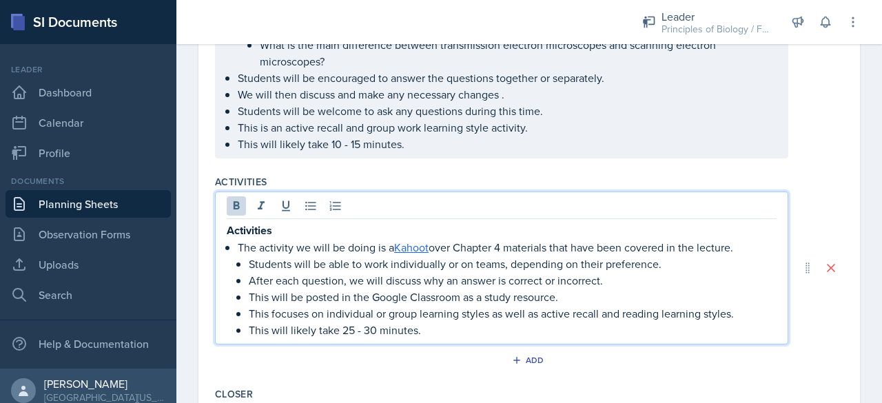
scroll to position [635, 0]
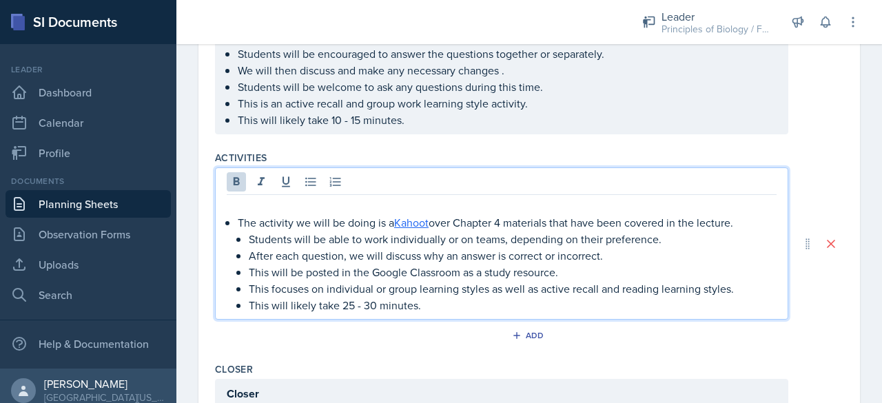
click at [238, 221] on p "The activity we will be doing is a Kahoot over Chapter 4 materials that have be…" at bounding box center [507, 222] width 539 height 17
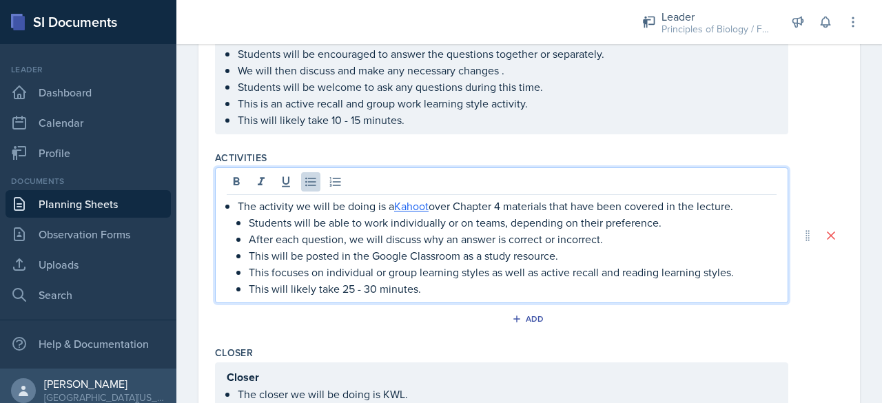
click at [735, 203] on p "The activity we will be doing is a Kahoot over Chapter 4 materials that have be…" at bounding box center [507, 206] width 539 height 17
click at [658, 221] on p "Students will be able to work individually or on teams, depending on their pref…" at bounding box center [513, 222] width 528 height 17
click at [554, 220] on p "Students will be able to work individually to answer these quesrions." at bounding box center [513, 222] width 528 height 17
click at [556, 240] on p "After each question, we will discuss why an answer is correct or incorrect." at bounding box center [513, 239] width 528 height 17
click at [420, 270] on p "This focuses on individual or group learning styles as well as active recall an…" at bounding box center [513, 272] width 528 height 17
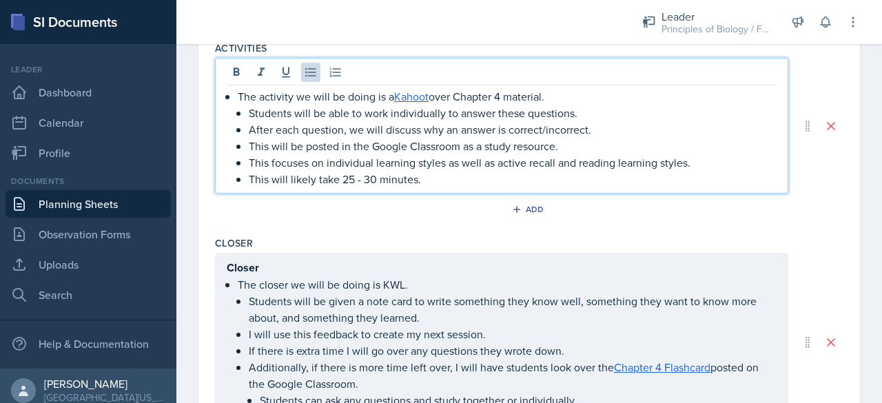
scroll to position [748, 0]
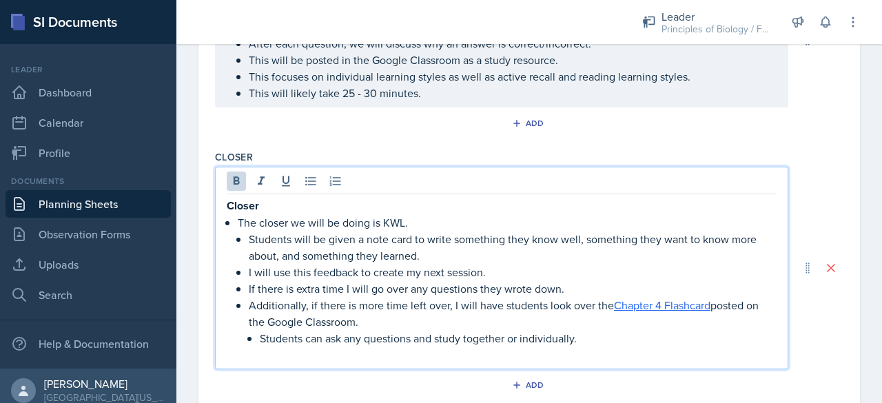
click at [294, 197] on p "Closer" at bounding box center [502, 205] width 550 height 17
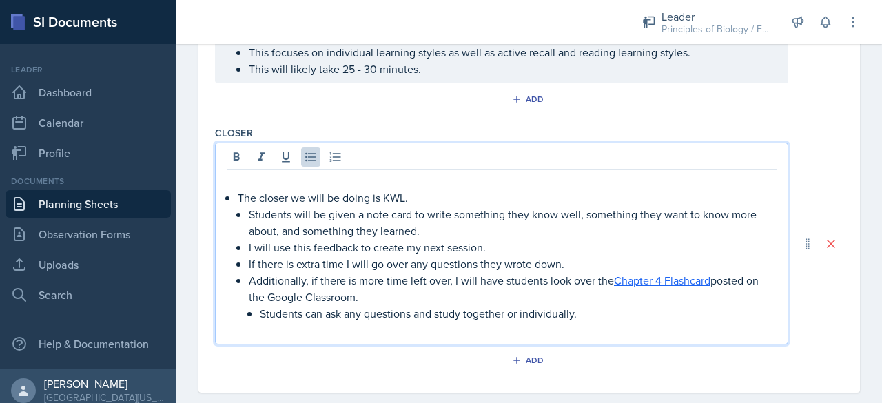
click at [236, 191] on div "The closer we will be doing is KWL. Students will be given a note card to write…" at bounding box center [502, 255] width 550 height 165
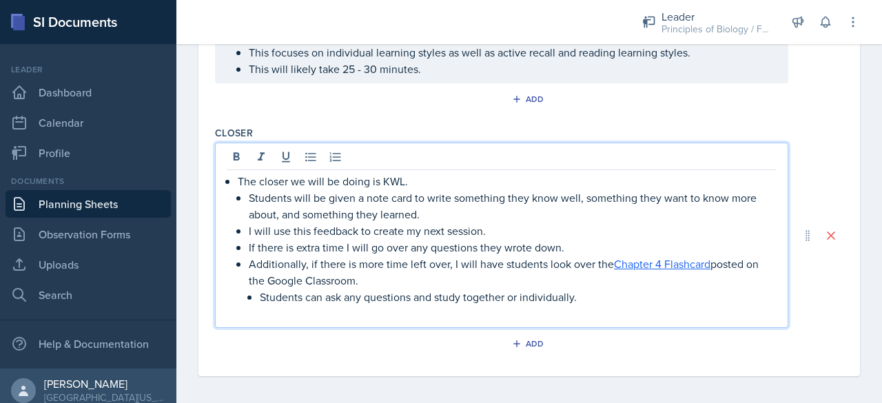
click at [251, 310] on p at bounding box center [502, 313] width 550 height 17
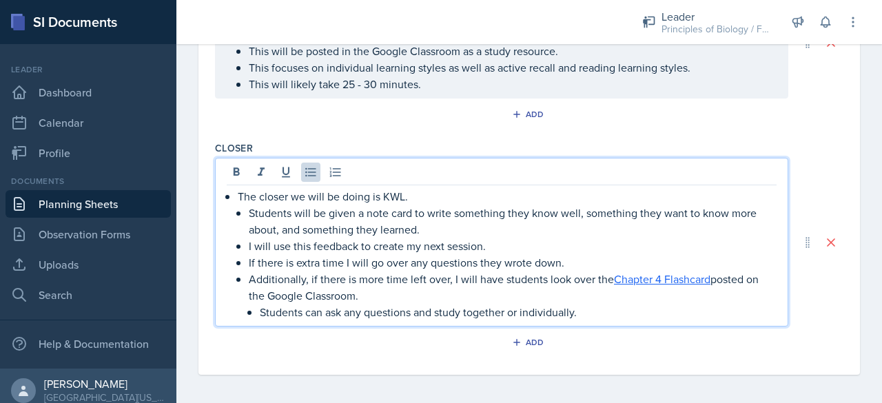
click at [371, 243] on p "I will use this feedback to create my next session." at bounding box center [513, 246] width 528 height 17
click at [431, 245] on p "I will use this feedback to aid in create my next session." at bounding box center [513, 246] width 528 height 17
drag, startPoint x: 391, startPoint y: 290, endPoint x: 241, endPoint y: 274, distance: 150.4
click at [249, 274] on li "Additionally, if there is more time left over, I will have students look over t…" at bounding box center [513, 296] width 528 height 50
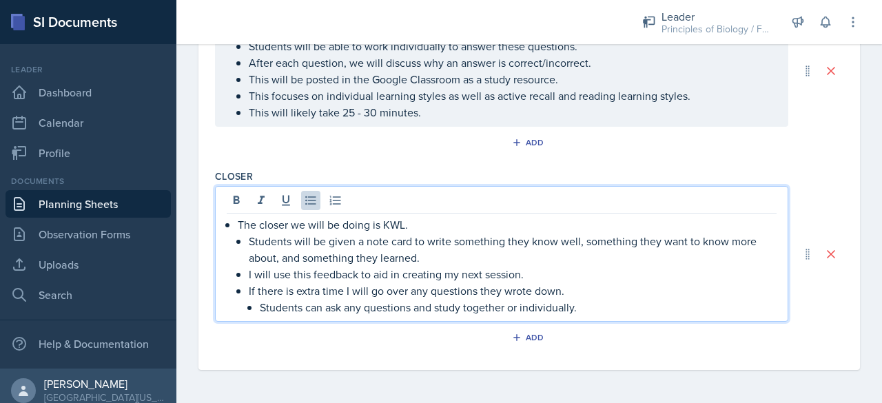
scroll to position [783, 0]
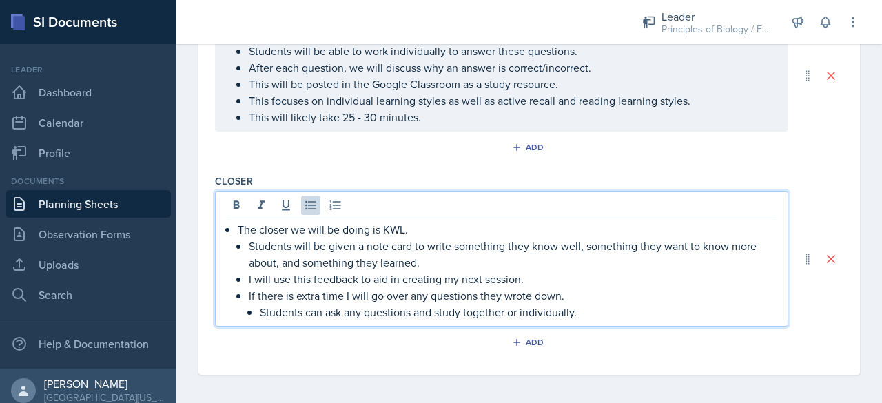
click at [262, 308] on p "Students can ask any questions and study together or individually." at bounding box center [518, 312] width 517 height 17
click at [315, 307] on p "Additionally, Students can ask any questions and study together or individually." at bounding box center [513, 312] width 528 height 17
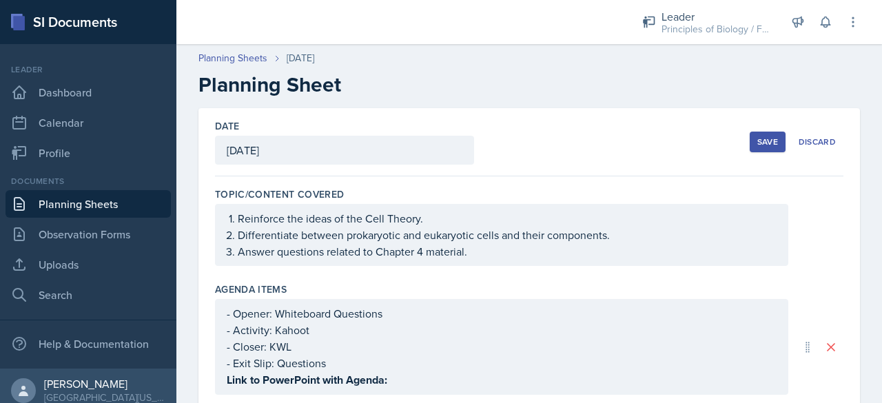
click at [750, 141] on button "Save" at bounding box center [768, 142] width 36 height 21
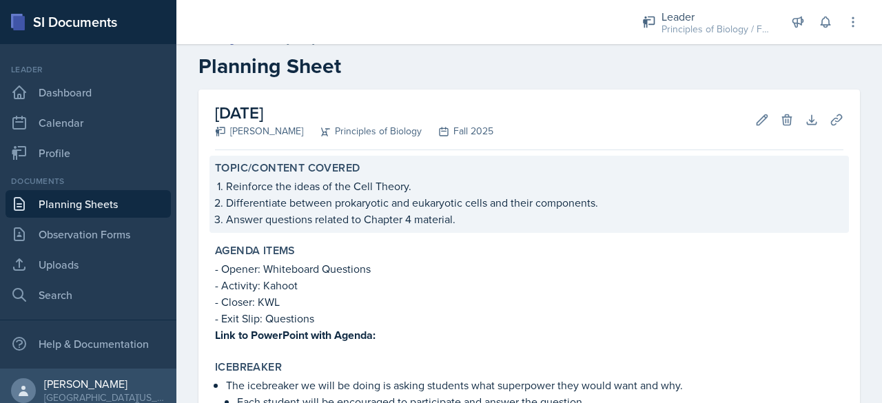
scroll to position [10, 0]
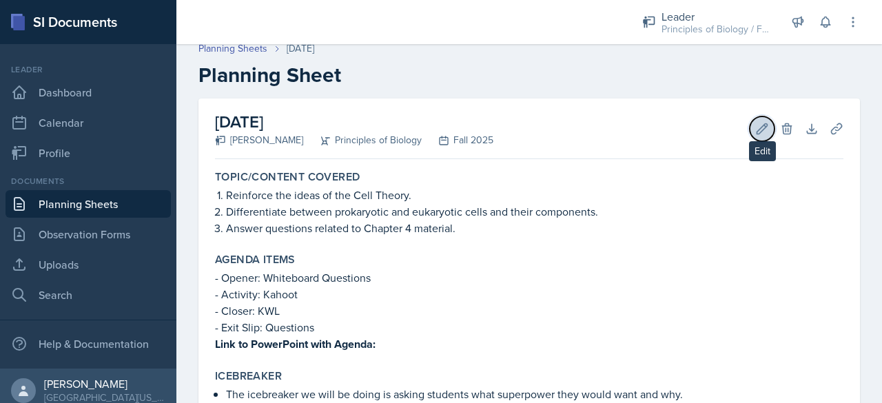
click at [755, 123] on icon at bounding box center [762, 129] width 14 height 14
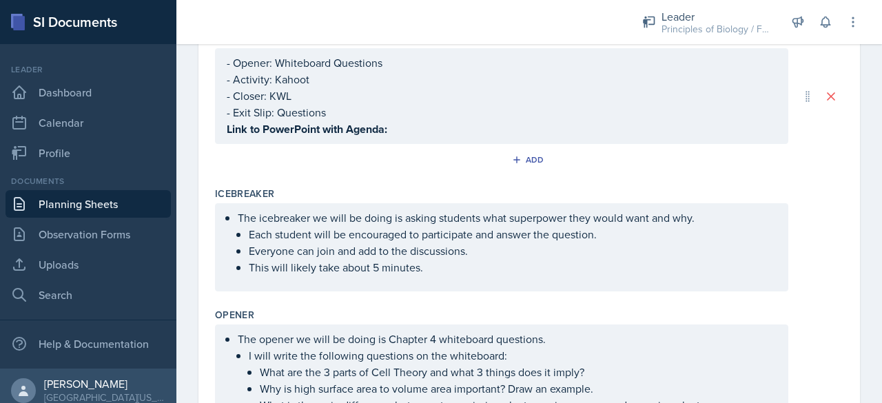
click at [398, 127] on p "Link to PowerPoint with Agenda:" at bounding box center [502, 129] width 550 height 17
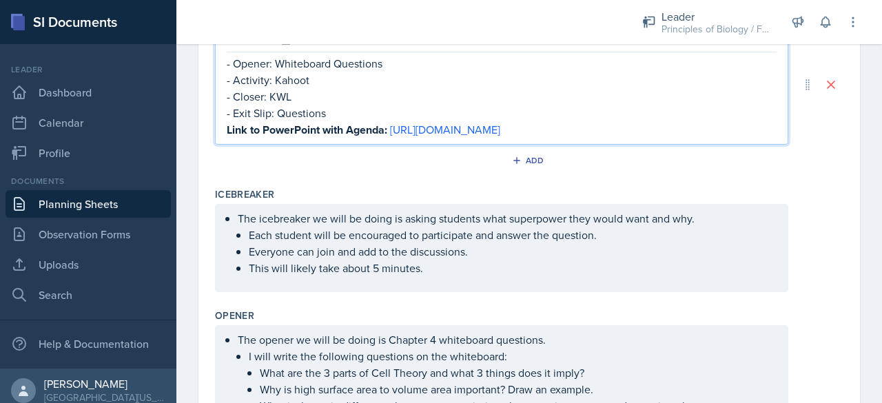
scroll to position [0, 0]
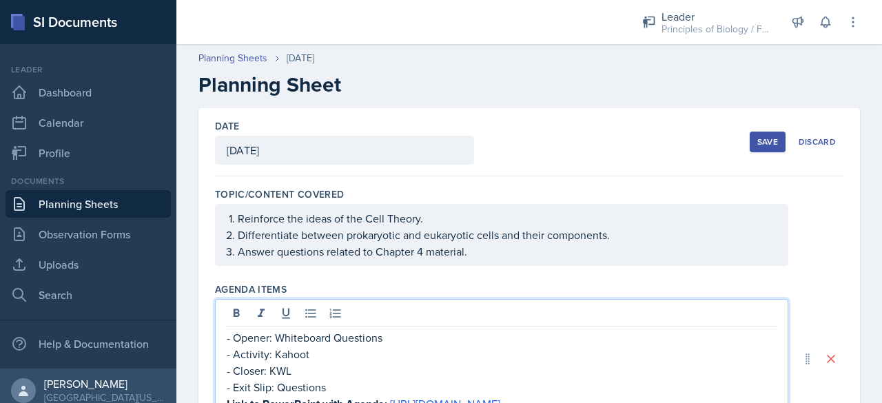
click at [759, 137] on div "Save" at bounding box center [767, 141] width 21 height 11
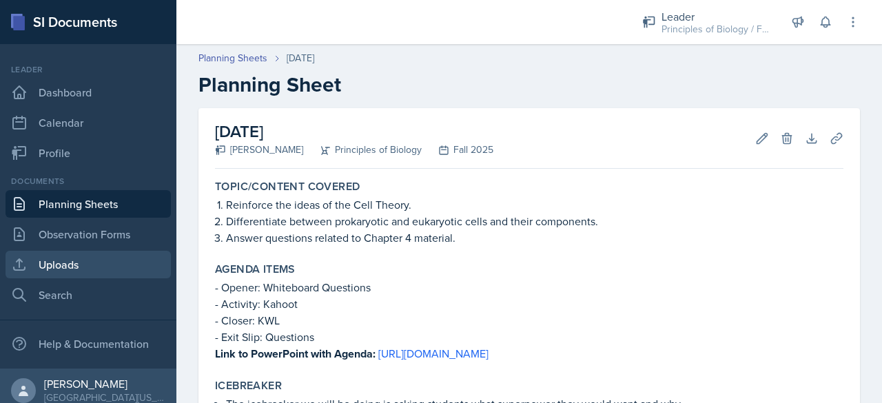
click at [84, 269] on link "Uploads" at bounding box center [88, 265] width 165 height 28
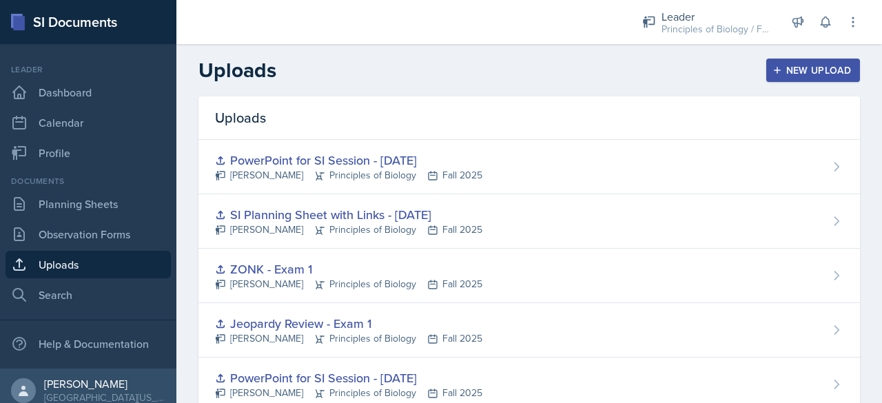
click at [823, 56] on header "Uploads New Upload" at bounding box center [529, 70] width 706 height 52
click at [828, 65] on div "New Upload" at bounding box center [813, 70] width 76 height 11
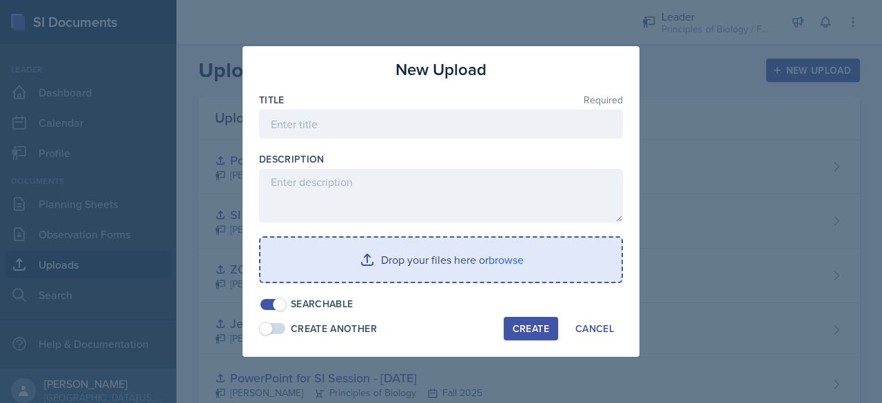
click at [428, 277] on input "file" at bounding box center [440, 260] width 361 height 44
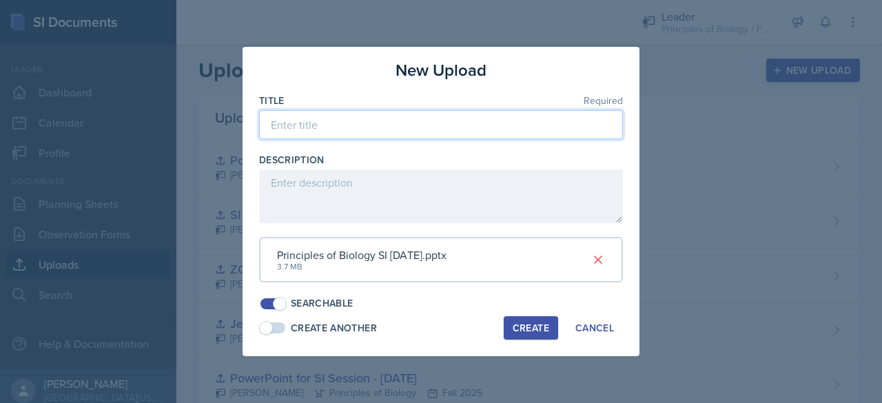
click at [352, 129] on input at bounding box center [441, 124] width 364 height 29
click at [489, 127] on input "PowerPoint for SI Session - [DATE], Septemeber 22, 2025" at bounding box center [441, 124] width 364 height 29
type input "PowerPoint for SI Session - [DATE]"
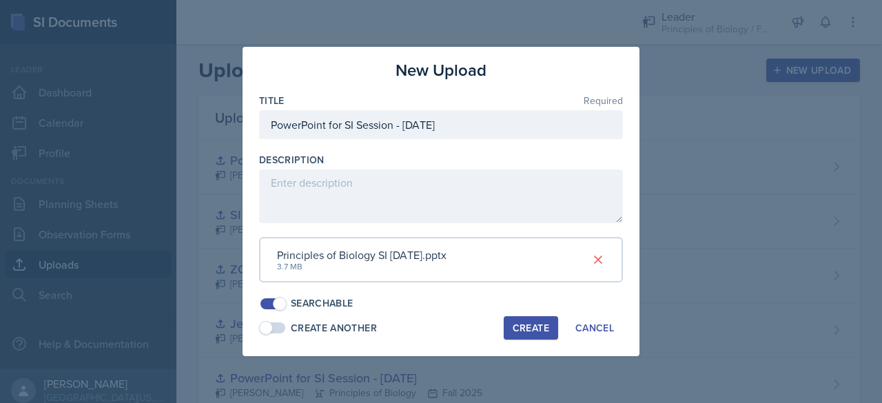
click at [530, 324] on div "Create" at bounding box center [531, 327] width 37 height 11
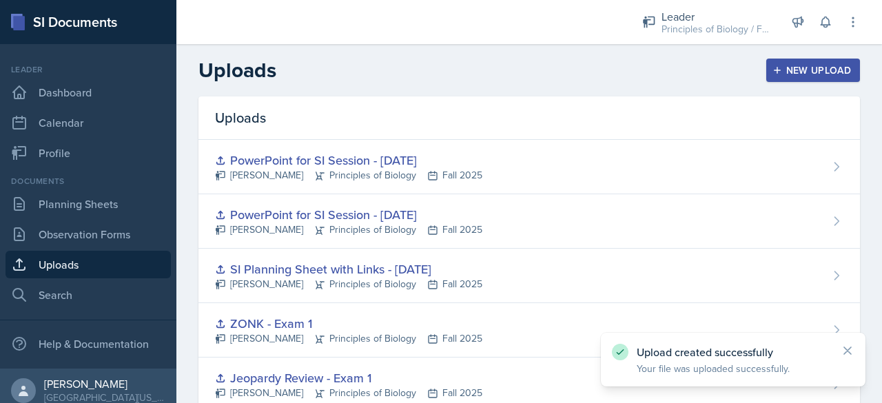
click at [794, 70] on div "New Upload" at bounding box center [813, 70] width 76 height 11
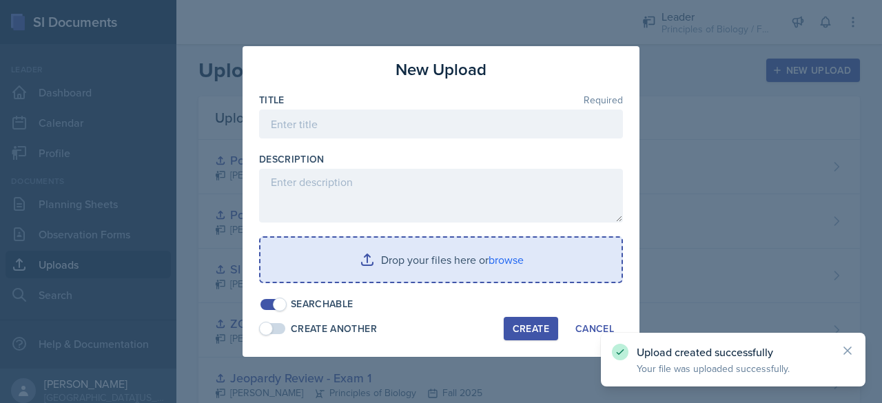
click at [394, 243] on input "file" at bounding box center [440, 260] width 361 height 44
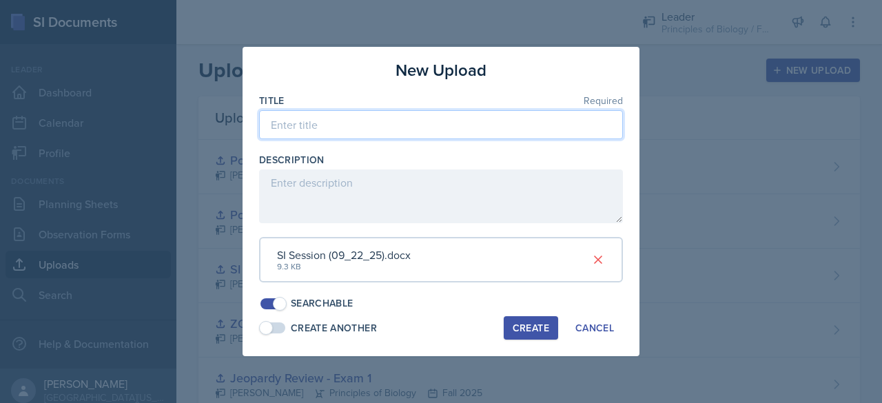
click at [335, 125] on input at bounding box center [441, 124] width 364 height 29
type input "SI Session Planning Sheet with Links - [DATE]"
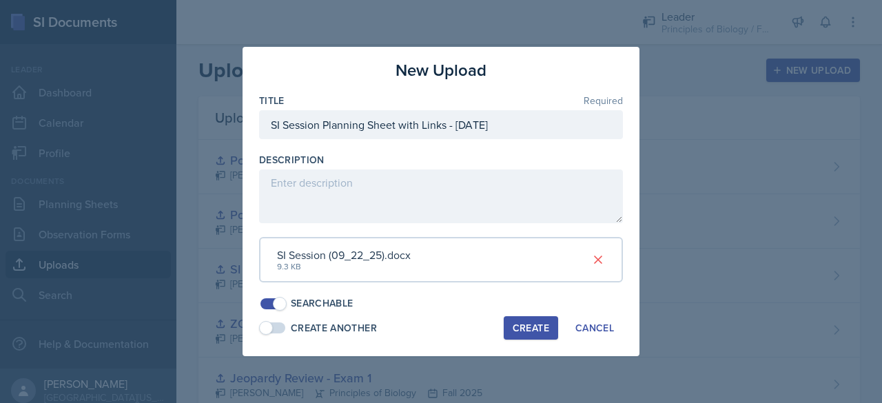
click at [526, 326] on div "Create" at bounding box center [531, 327] width 37 height 11
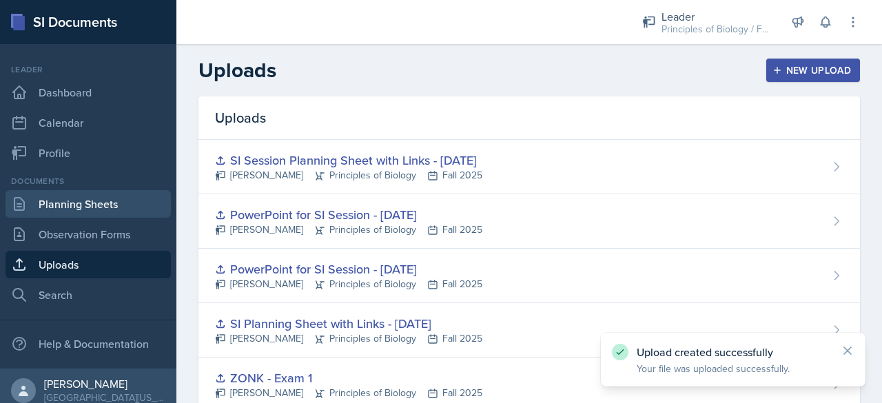
click at [70, 205] on link "Planning Sheets" at bounding box center [88, 204] width 165 height 28
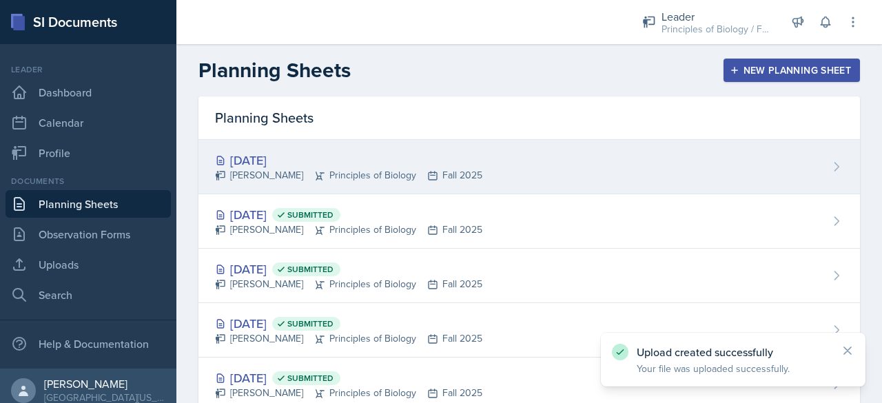
click at [311, 151] on div "[DATE]" at bounding box center [348, 160] width 267 height 19
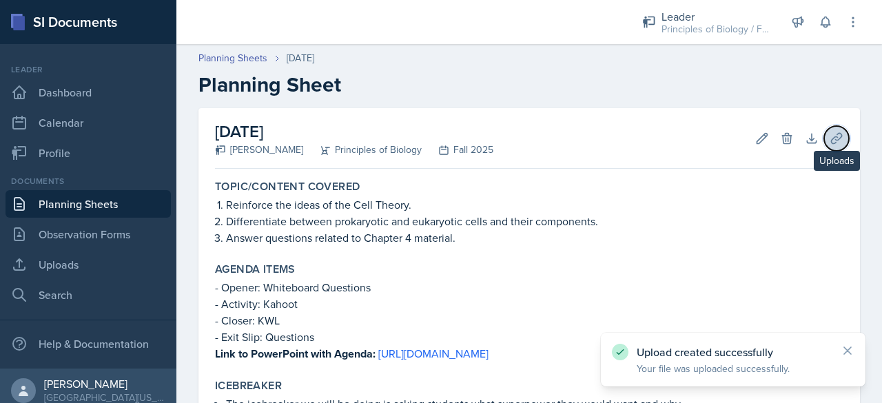
click at [831, 137] on icon at bounding box center [836, 138] width 10 height 10
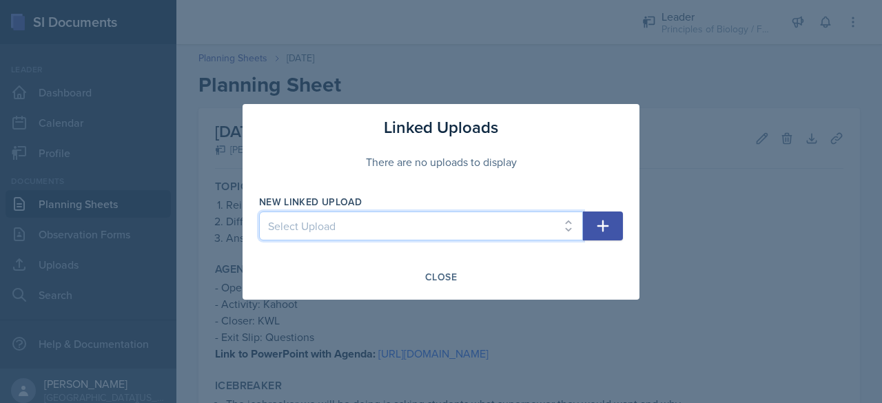
click at [495, 229] on select "Select Upload SI Planning Sheet with Links - [DATE] PowerPoint for SI Session -…" at bounding box center [421, 226] width 324 height 29
select select "a987e613-f33a-457d-a25c-241452ca67e9"
click at [259, 212] on select "Select Upload SI Planning Sheet with Links - [DATE] PowerPoint for SI Session -…" at bounding box center [421, 226] width 324 height 29
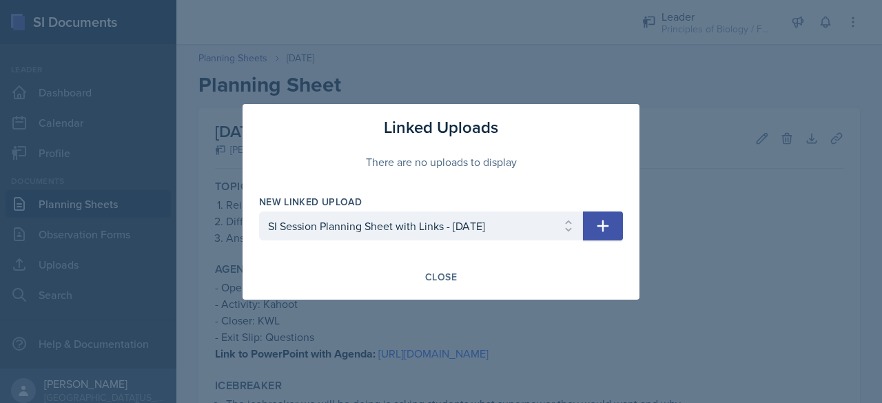
click at [593, 226] on button "button" at bounding box center [603, 226] width 40 height 29
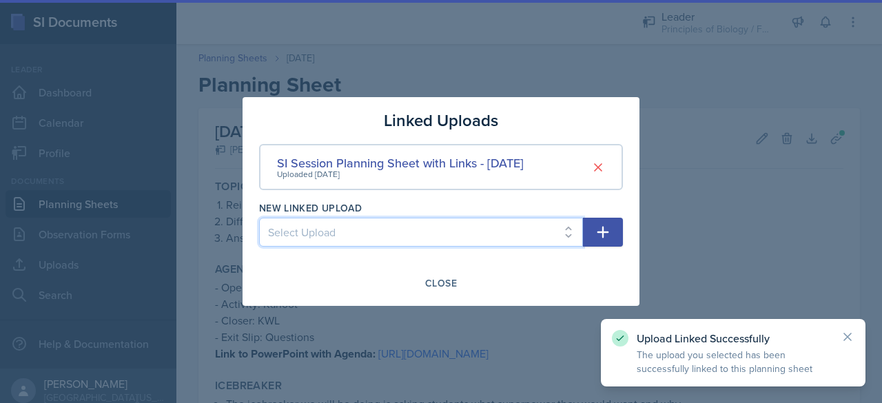
click at [451, 234] on select "Select Upload SI Planning Sheet with Links - [DATE] PowerPoint for SI Session -…" at bounding box center [421, 232] width 324 height 29
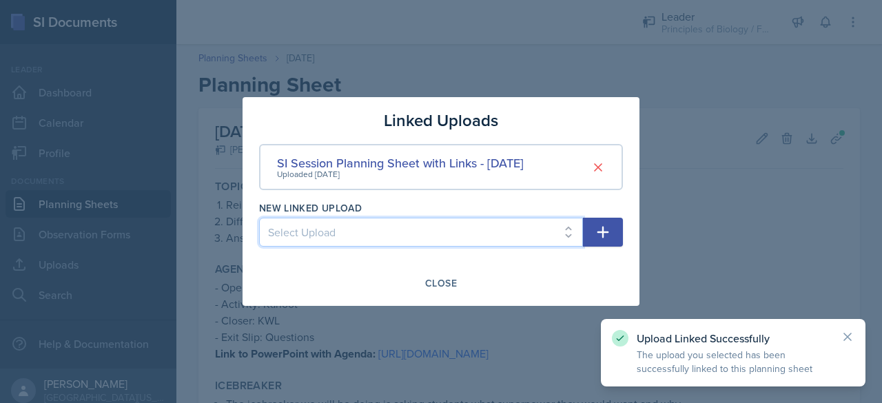
click at [451, 234] on select "Select Upload SI Planning Sheet with Links - [DATE] PowerPoint for SI Session -…" at bounding box center [421, 232] width 324 height 29
select select "0d9bf729-0738-4494-b68e-0ca97aba131c"
click at [259, 218] on select "Select Upload SI Planning Sheet with Links - [DATE] PowerPoint for SI Session -…" at bounding box center [421, 232] width 324 height 29
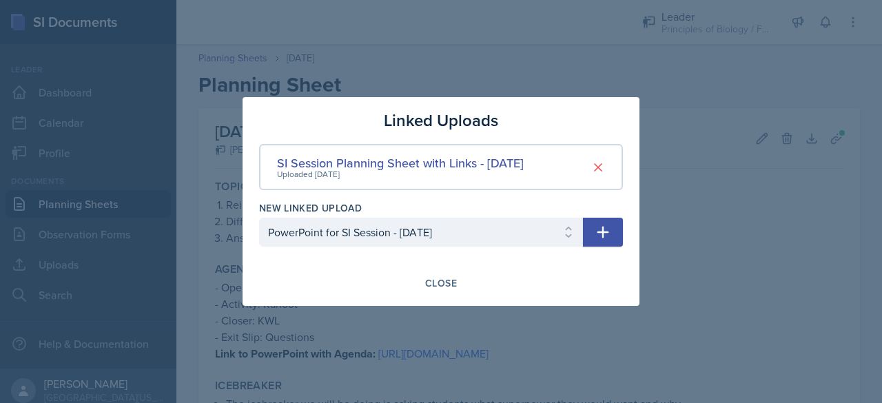
click at [593, 232] on button "button" at bounding box center [603, 232] width 40 height 29
select select
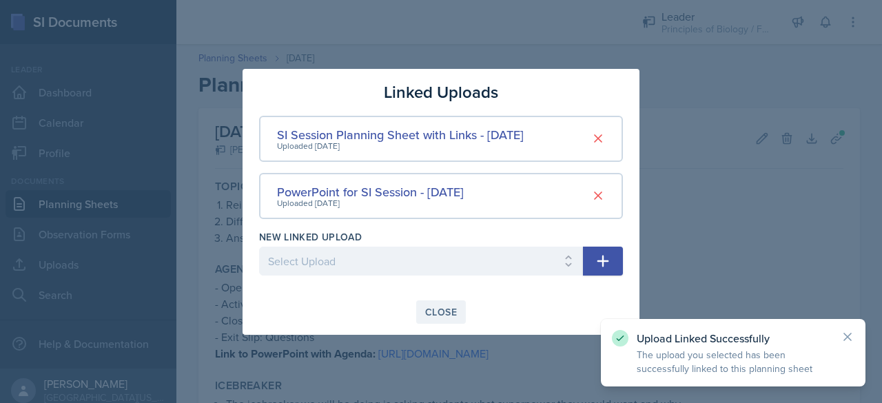
click at [429, 316] on div "Close" at bounding box center [441, 312] width 32 height 11
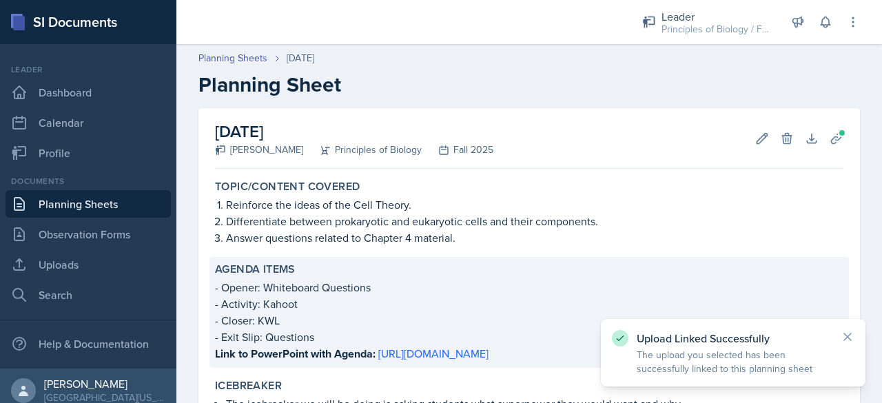
scroll to position [615, 0]
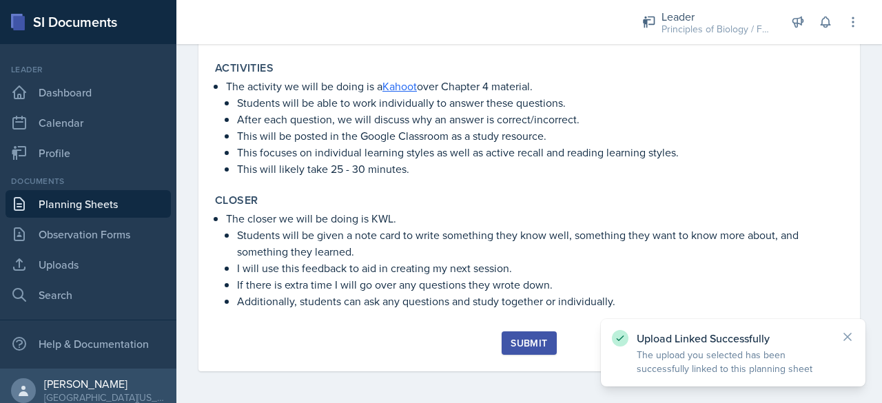
click at [538, 345] on div "Submit" at bounding box center [529, 343] width 37 height 11
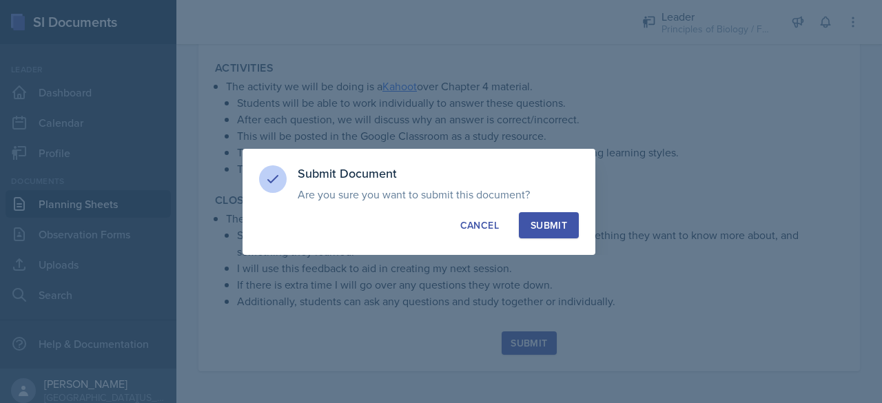
click at [557, 224] on div "Submit" at bounding box center [549, 225] width 37 height 14
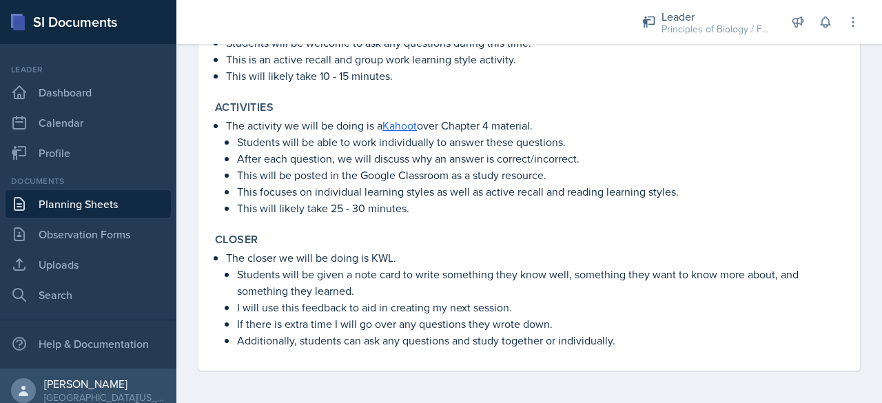
click at [105, 205] on link "Planning Sheets" at bounding box center [88, 204] width 165 height 28
